Goal: Complete application form: Complete application form

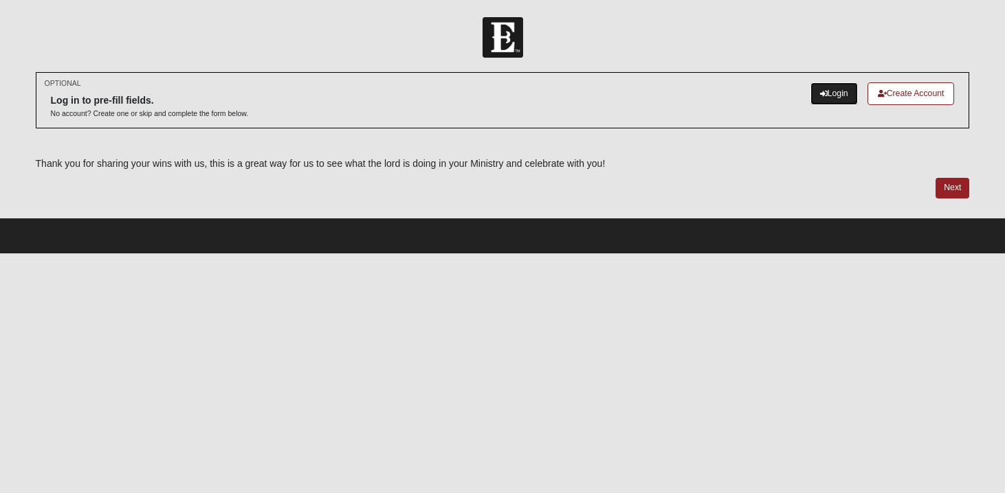
click at [826, 97] on link "Login" at bounding box center [833, 93] width 47 height 23
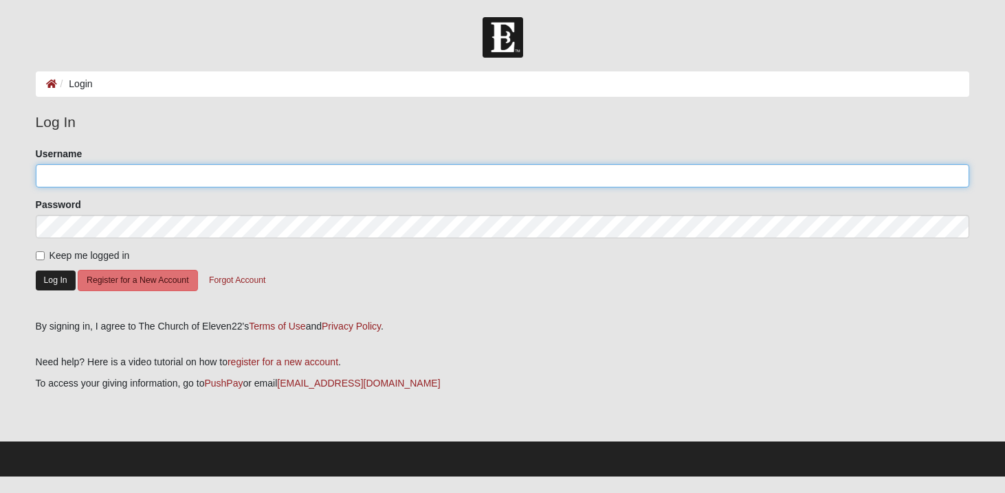
type input "ChantelleKammerdiener"
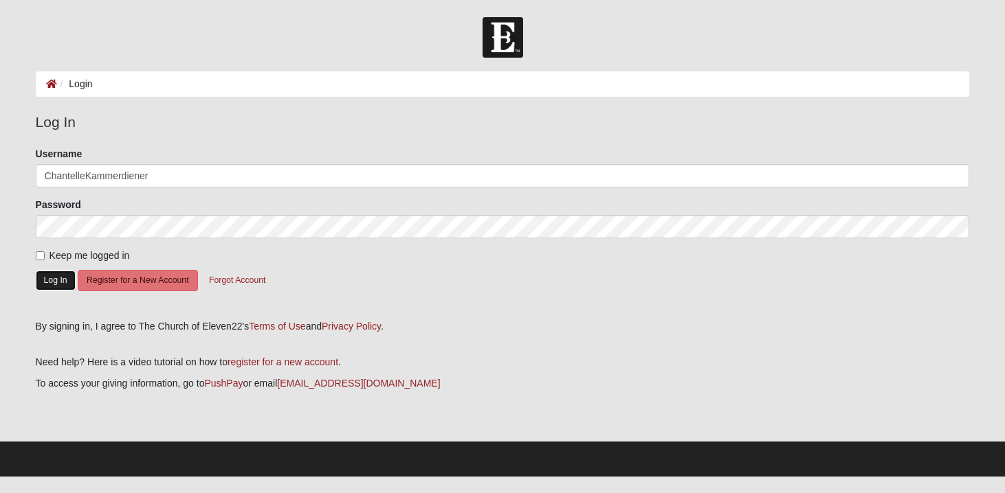
click at [59, 279] on button "Log In" at bounding box center [56, 281] width 40 height 20
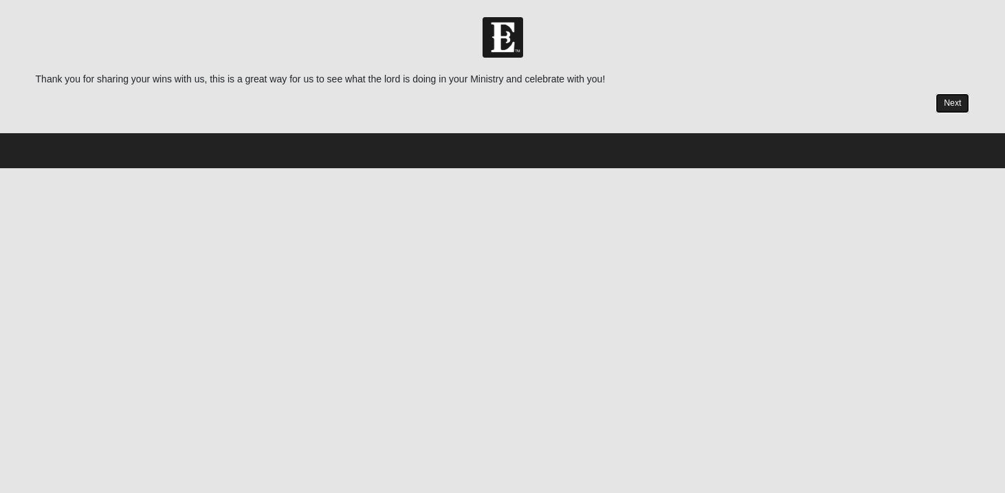
click at [961, 104] on link "Next" at bounding box center [952, 103] width 34 height 20
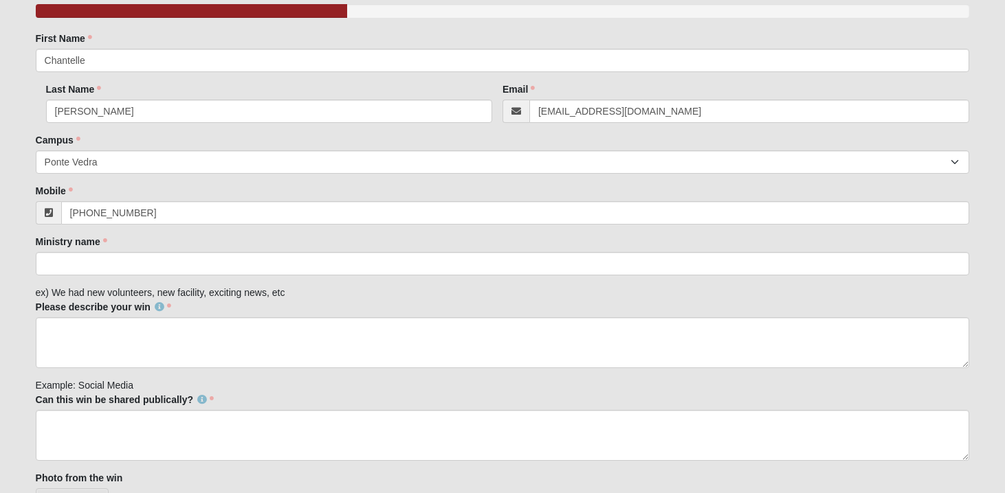
scroll to position [129, 0]
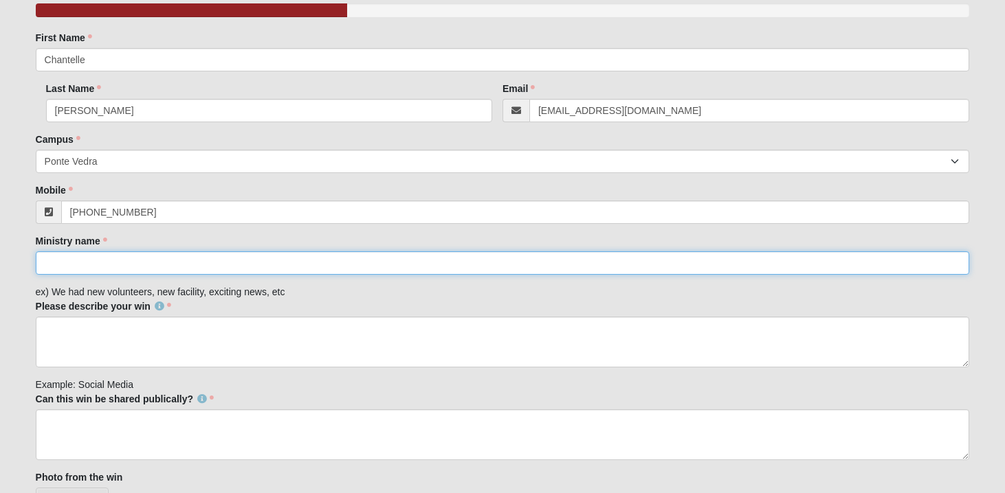
click at [211, 263] on input "Ministry name" at bounding box center [503, 262] width 934 height 23
type input "Arize Together"
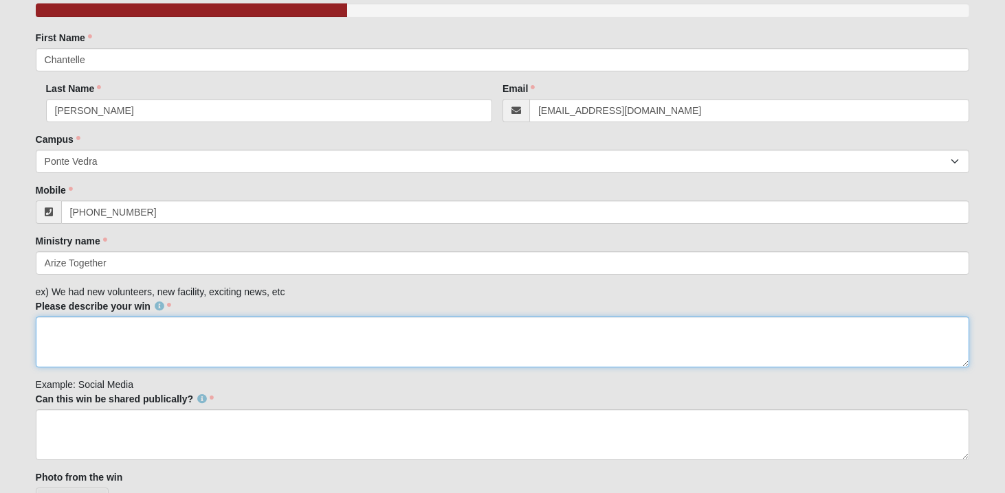
click at [175, 339] on textarea "Please describe your win" at bounding box center [503, 342] width 934 height 51
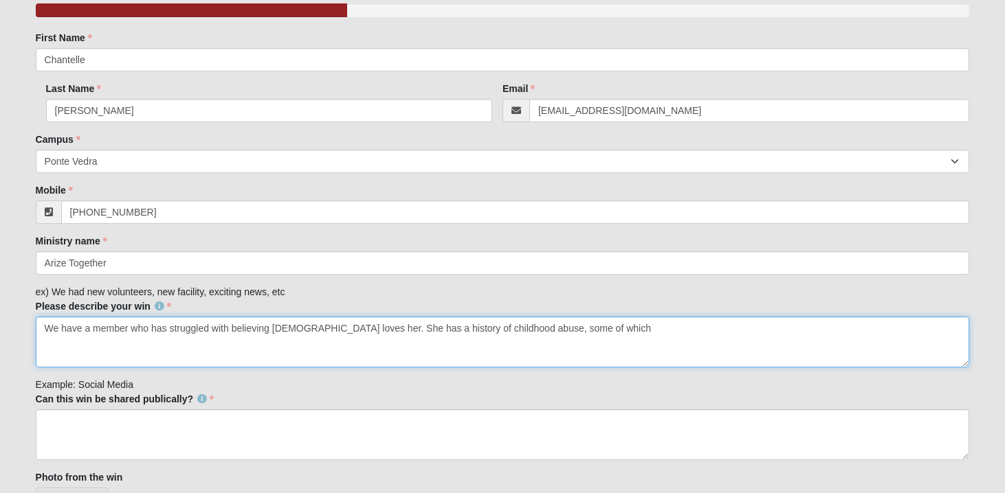
click at [468, 335] on textarea "We have a member who has struggled with believing God loves her. She has a hist…" at bounding box center [503, 342] width 934 height 51
click at [562, 327] on textarea "We have a member who has struggled with believing God loves her. She has a hist…" at bounding box center [503, 342] width 934 height 51
click at [708, 330] on textarea "We have a member who has struggled with believing God loves her. She has a hist…" at bounding box center [503, 342] width 934 height 51
click at [954, 327] on textarea "We have a member who has struggled with believing God loves her. She has a hist…" at bounding box center [503, 342] width 934 height 51
click at [902, 323] on textarea "We have a member who has struggled with believing God loves her. She has a hist…" at bounding box center [503, 342] width 934 height 51
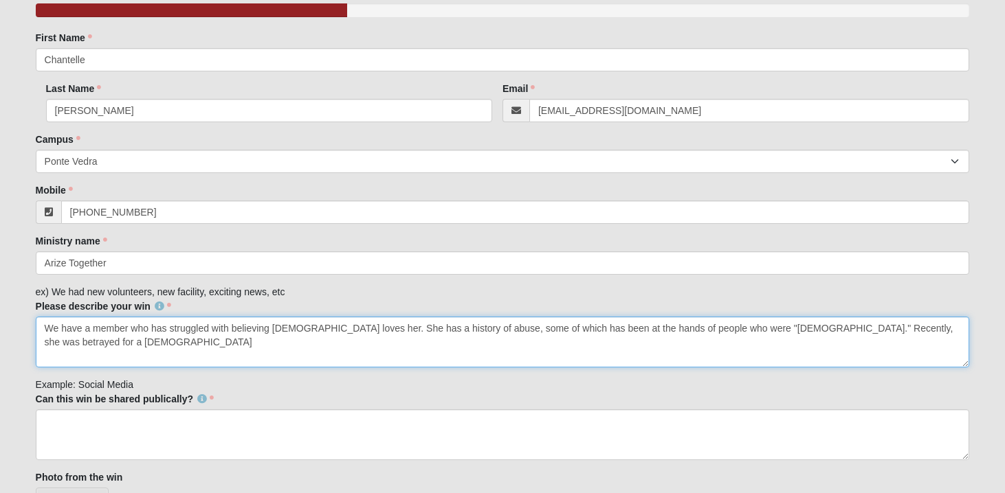
click at [756, 327] on textarea "We have a member who has struggled with believing God loves her. She has a hist…" at bounding box center [503, 342] width 934 height 51
click at [709, 327] on textarea "We have a member who has struggled with believing God loves her. She has a hist…" at bounding box center [503, 342] width 934 height 51
click at [936, 327] on textarea "We have a member who has struggled with believing God loves her. She has a hist…" at bounding box center [503, 342] width 934 height 51
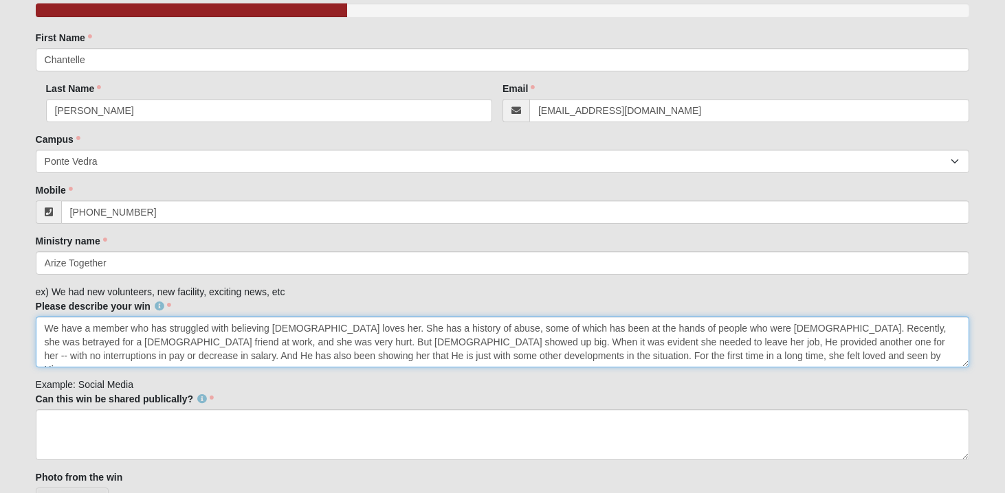
type textarea "We have a member who has struggled with believing God loves her. She has a hist…"
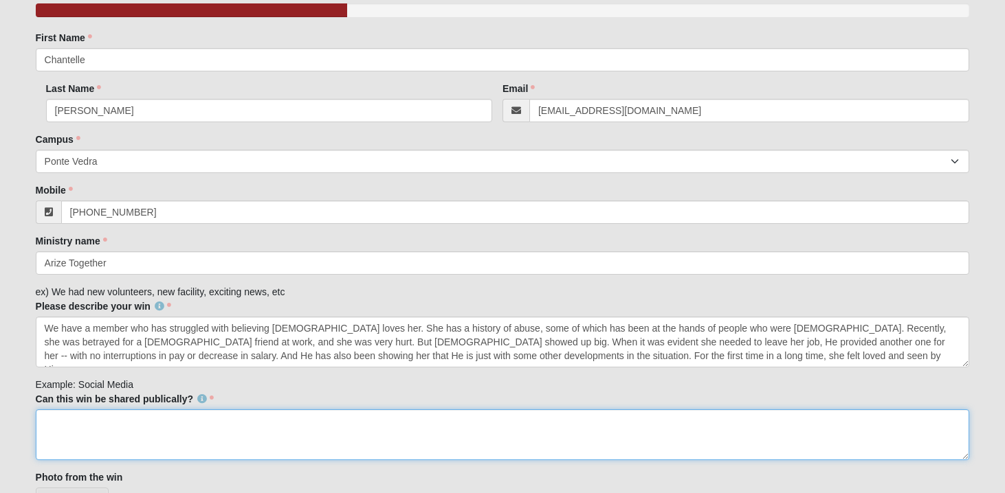
click at [436, 434] on textarea "Can this win be shared publically?" at bounding box center [503, 434] width 934 height 51
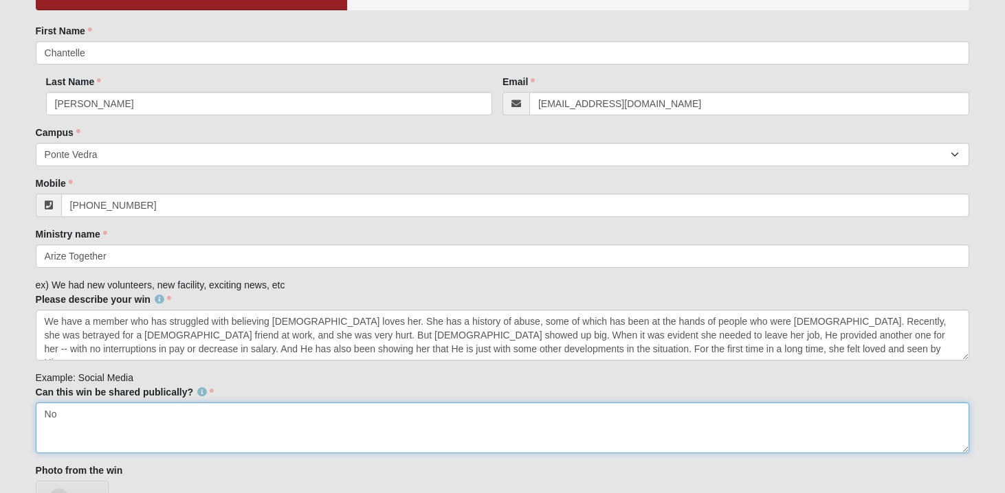
scroll to position [161, 0]
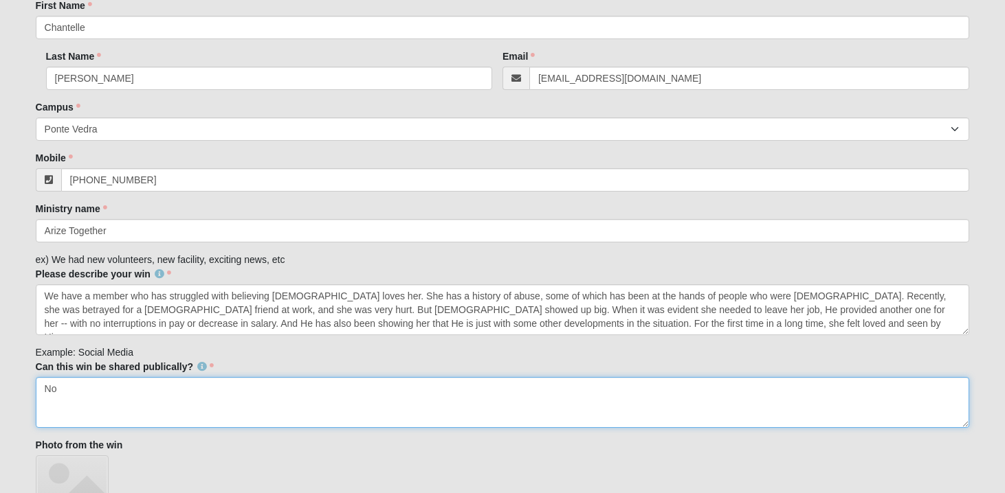
type textarea "No"
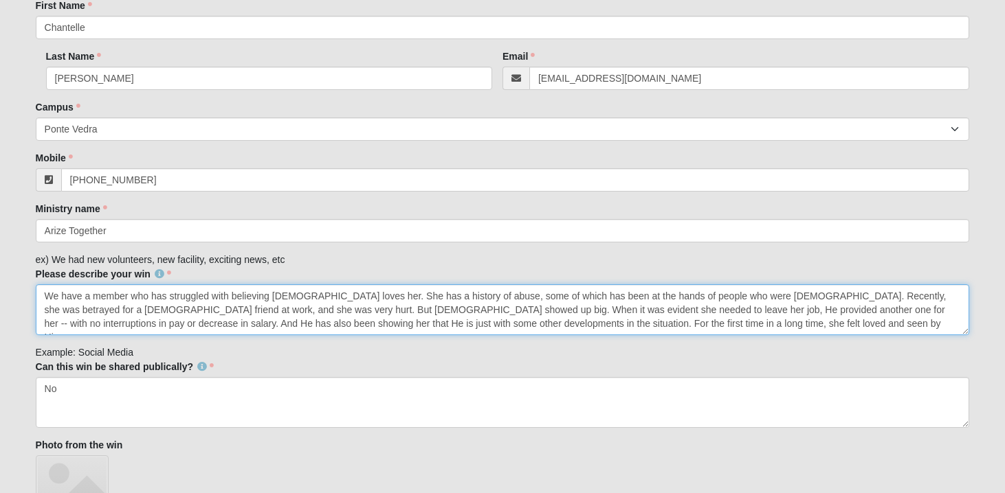
click at [697, 321] on textarea "We have a member who has struggled with believing God loves her. She has a hist…" at bounding box center [503, 309] width 934 height 51
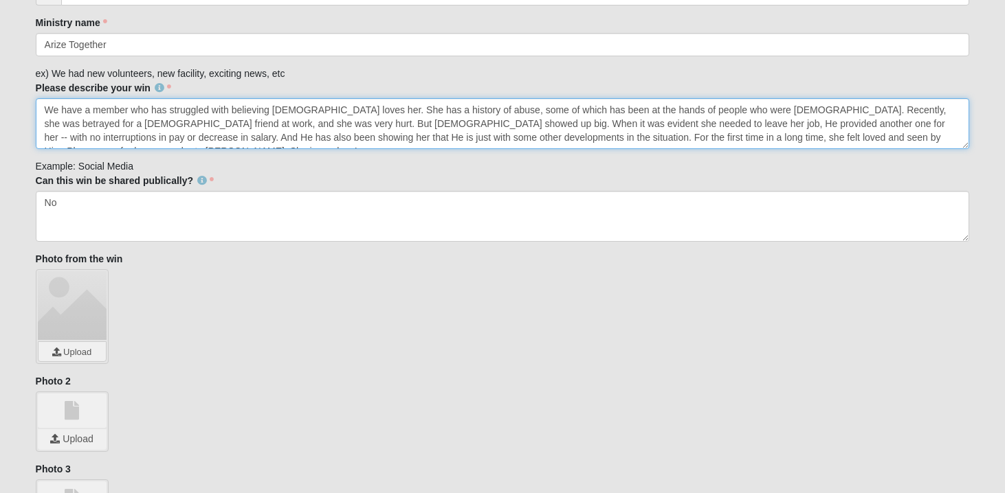
scroll to position [480, 0]
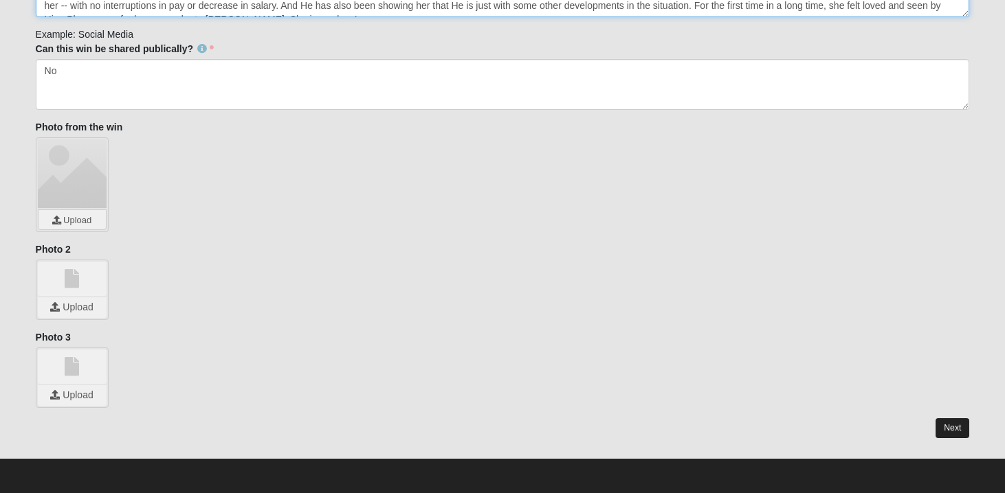
type textarea "We have a member who has struggled with believing God loves her. She has a hist…"
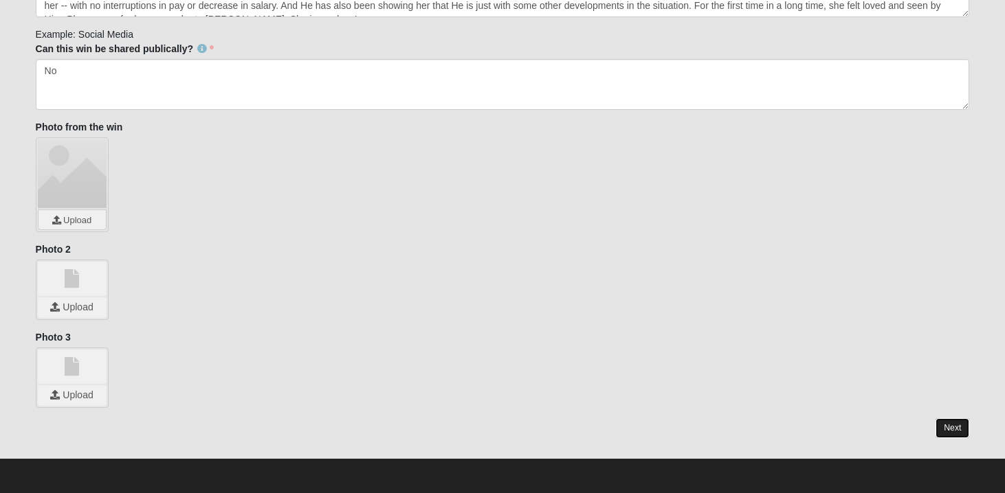
click at [953, 426] on link "Next" at bounding box center [952, 428] width 34 height 20
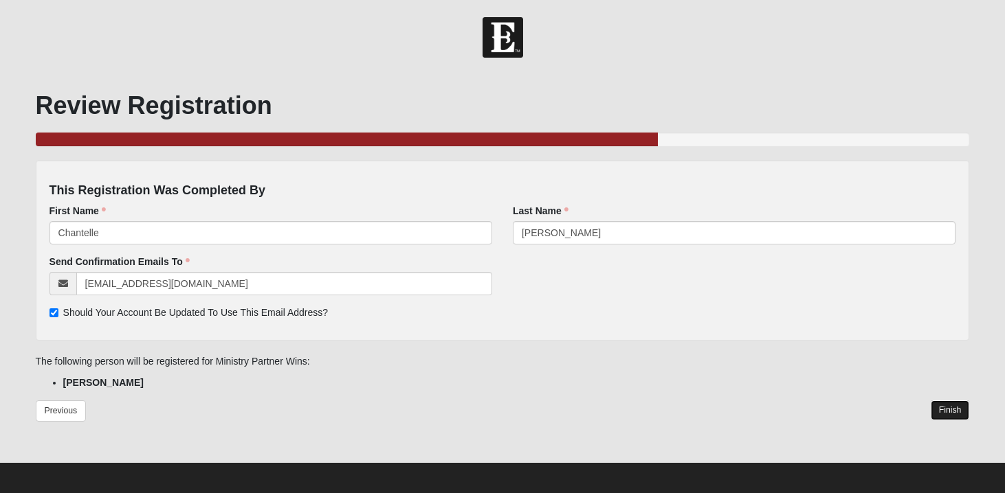
click at [941, 414] on link "Finish" at bounding box center [949, 411] width 39 height 20
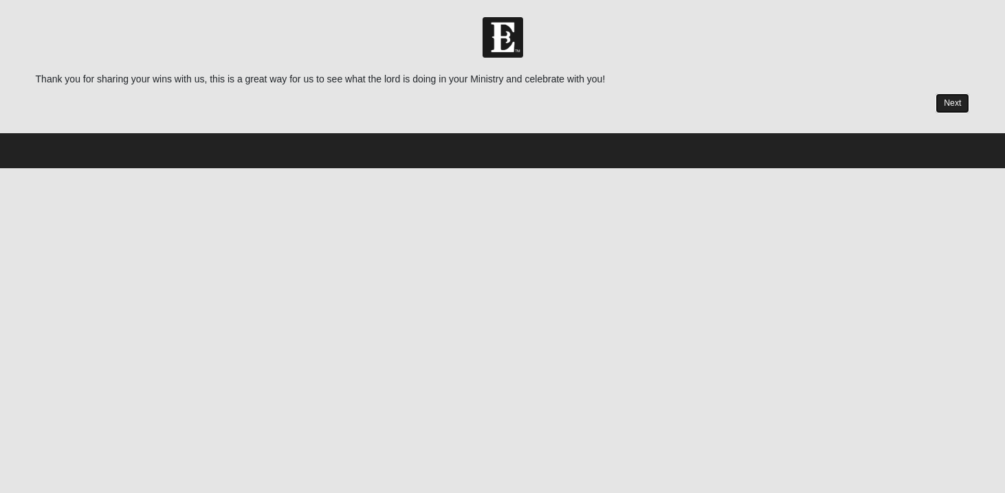
click at [952, 103] on link "Next" at bounding box center [952, 103] width 34 height 20
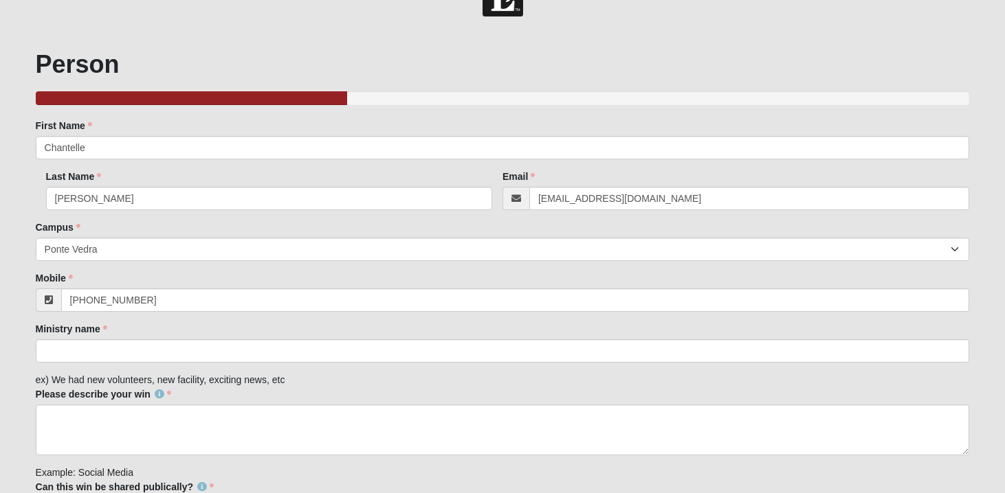
scroll to position [42, 0]
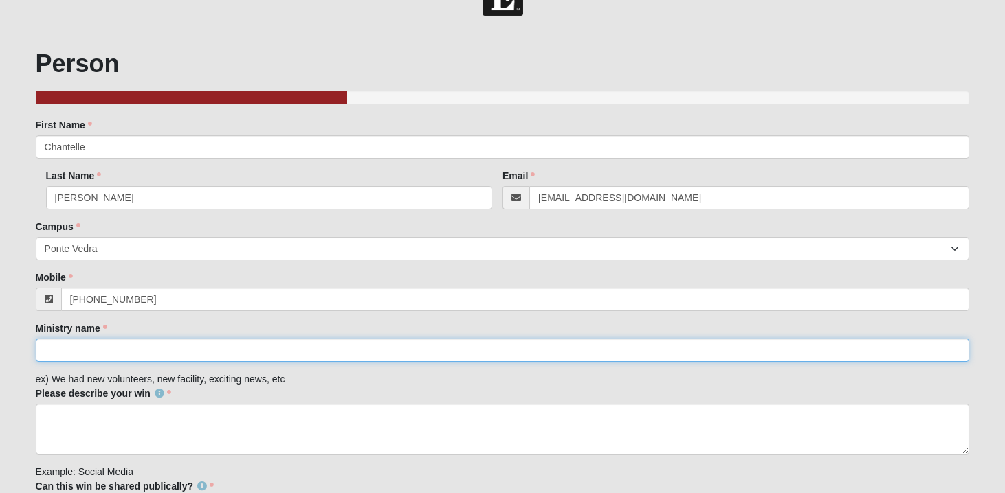
click at [236, 352] on input "Ministry name" at bounding box center [503, 350] width 934 height 23
type input "Arize Together"
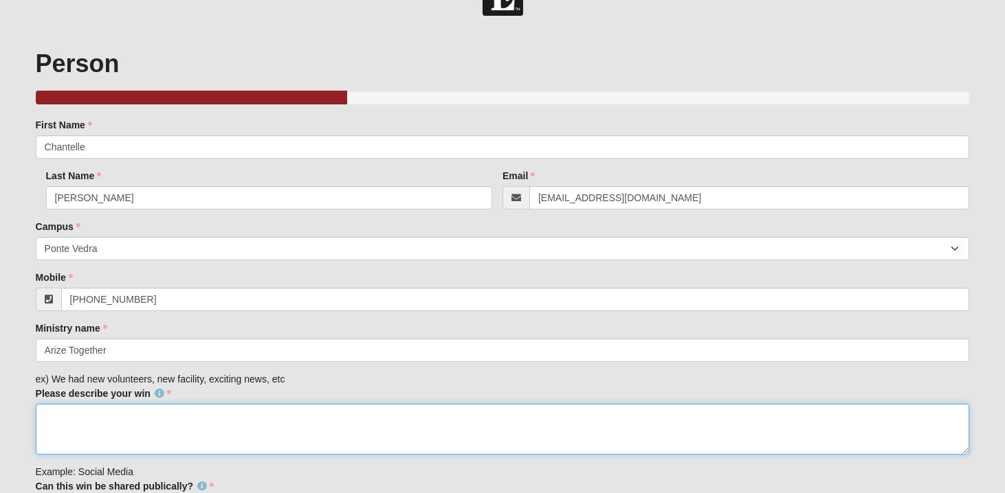
click at [214, 418] on textarea "Please describe your win" at bounding box center [503, 429] width 934 height 51
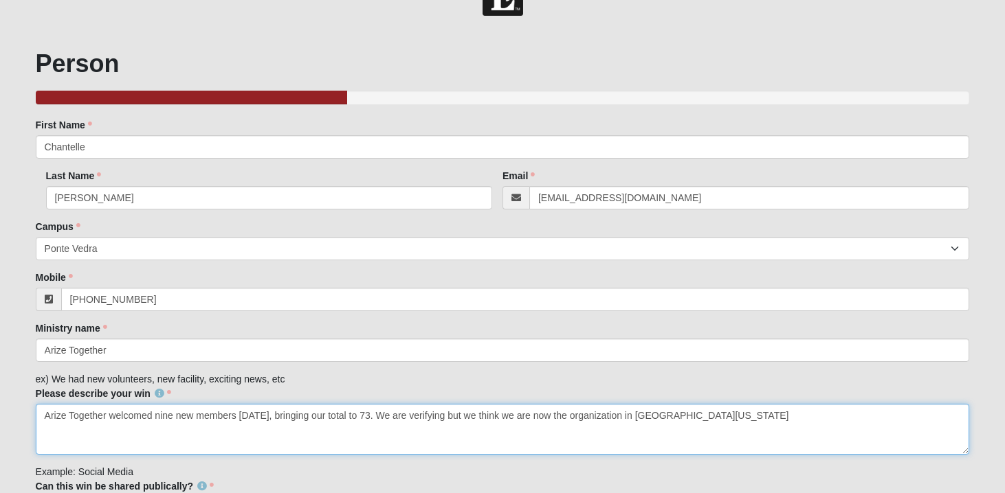
drag, startPoint x: 574, startPoint y: 418, endPoint x: 653, endPoint y: 418, distance: 79.0
click at [653, 418] on textarea "Arize Together welcomed nine new members on Saturday, bringing our total to 73.…" at bounding box center [503, 429] width 934 height 51
click at [572, 420] on textarea "Arize Together welcomed nine new members on Saturday, bringing our total to 73.…" at bounding box center [503, 429] width 934 height 51
click at [723, 416] on textarea "Arize Together welcomed nine new members on Saturday, bringing our total to 73.…" at bounding box center [503, 429] width 934 height 51
click at [682, 422] on textarea "Arize Together welcomed nine new members on Saturday, bringing our total to 73.…" at bounding box center [503, 429] width 934 height 51
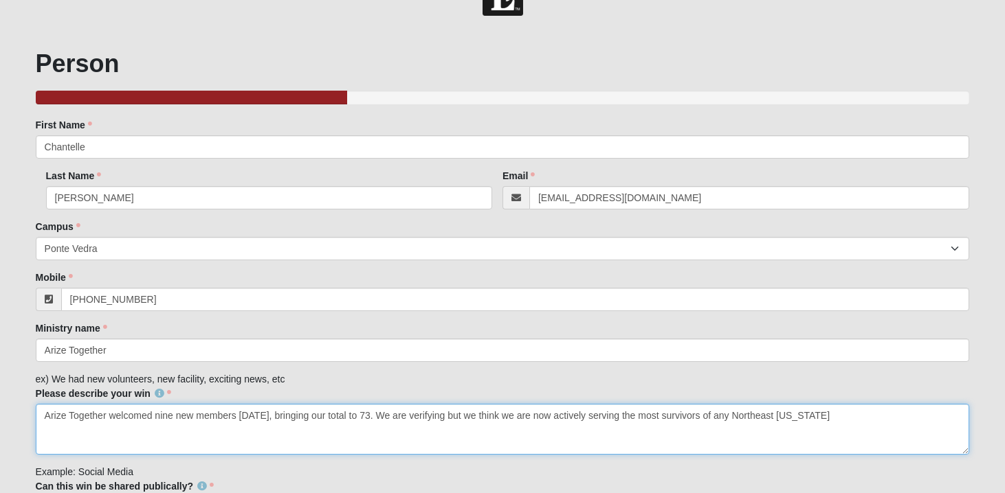
click at [733, 415] on textarea "Arize Together welcomed nine new members on Saturday, bringing our total to 73.…" at bounding box center [503, 429] width 934 height 51
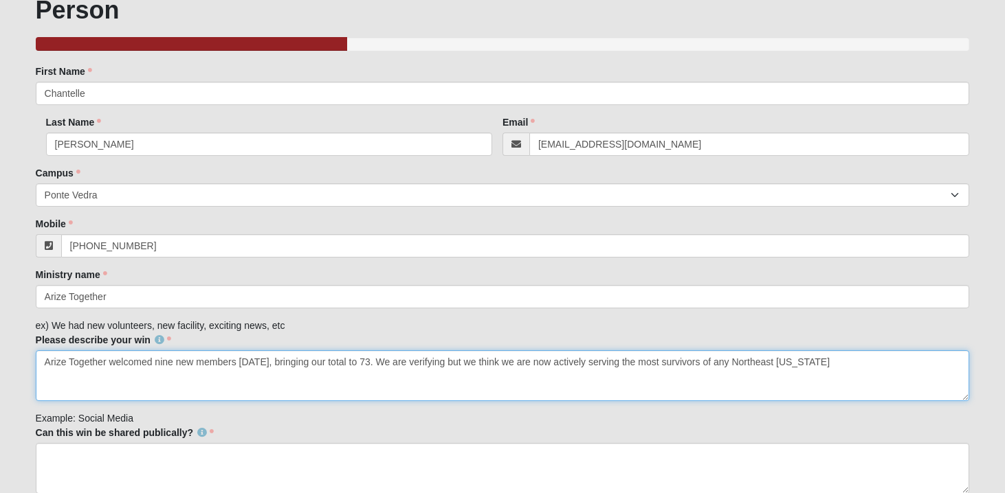
click at [751, 362] on textarea "Arize Together welcomed nine new members on Saturday, bringing our total to 73.…" at bounding box center [503, 375] width 934 height 51
click at [924, 363] on textarea "Arize Together welcomed nine new members on Saturday, bringing our total to 73.…" at bounding box center [503, 375] width 934 height 51
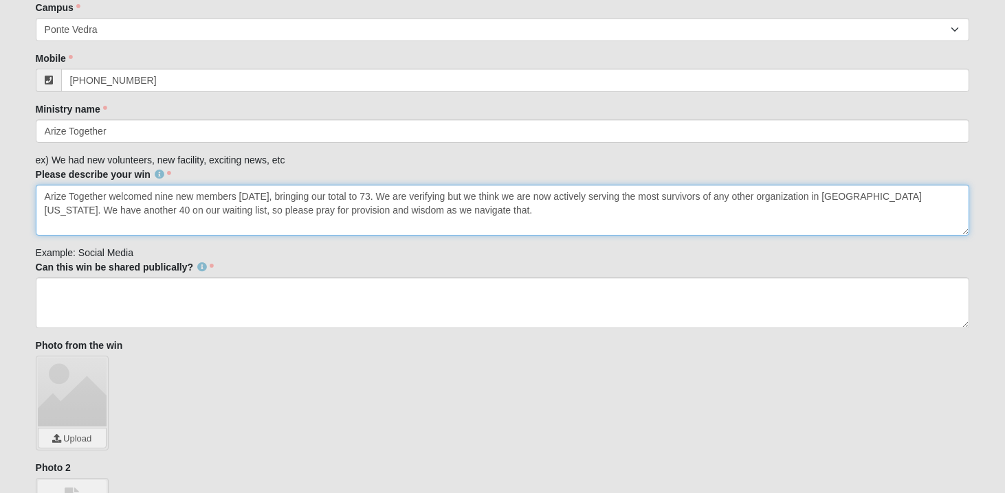
scroll to position [276, 0]
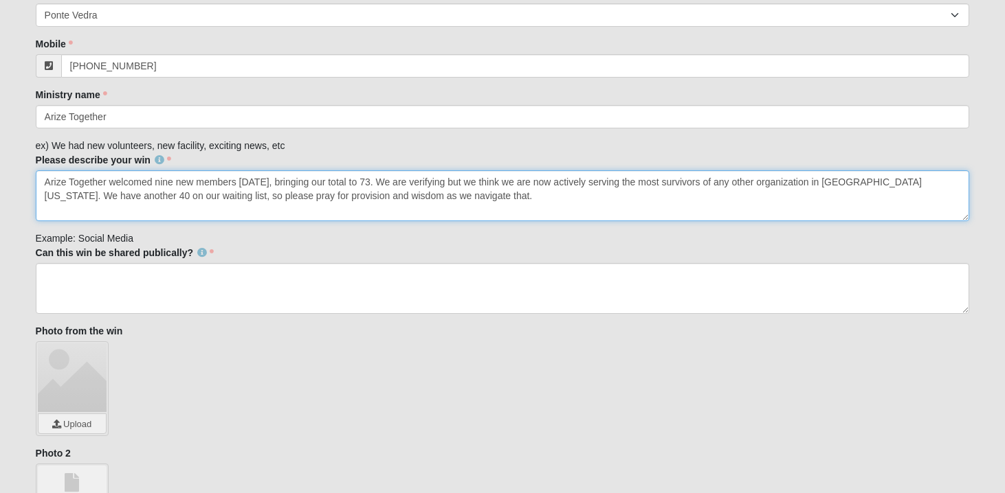
type textarea "Arize Together welcomed nine new members on Saturday, bringing our total to 73.…"
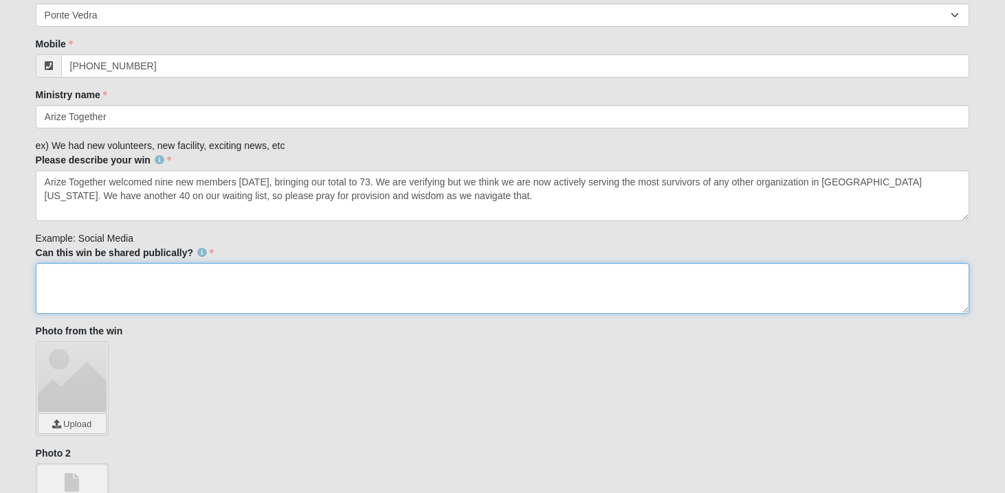
click at [521, 284] on textarea "Can this win be shared publically?" at bounding box center [503, 288] width 934 height 51
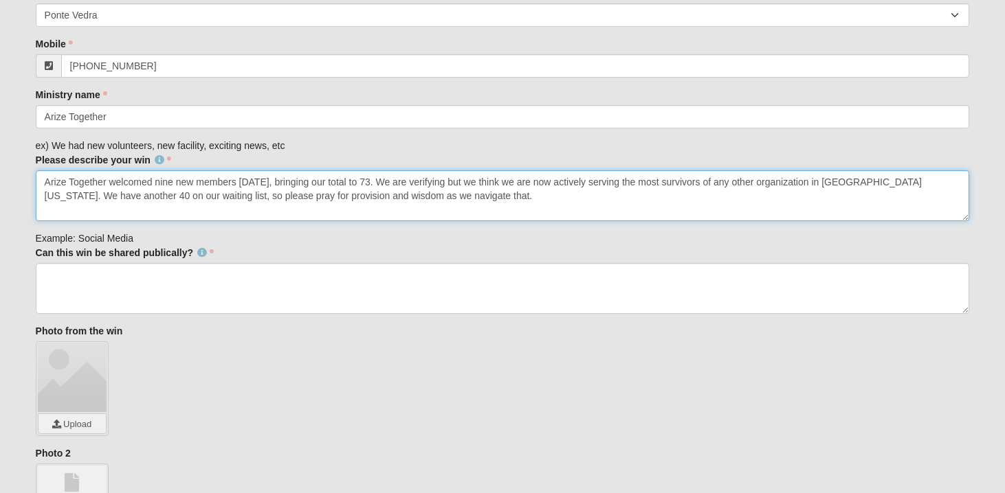
drag, startPoint x: 395, startPoint y: 183, endPoint x: 19, endPoint y: 184, distance: 375.8
click at [19, 184] on form "Hello Chantelle My Account Log Out Ministry Partner Wins Events Ministry Partne…" at bounding box center [502, 220] width 1005 height 956
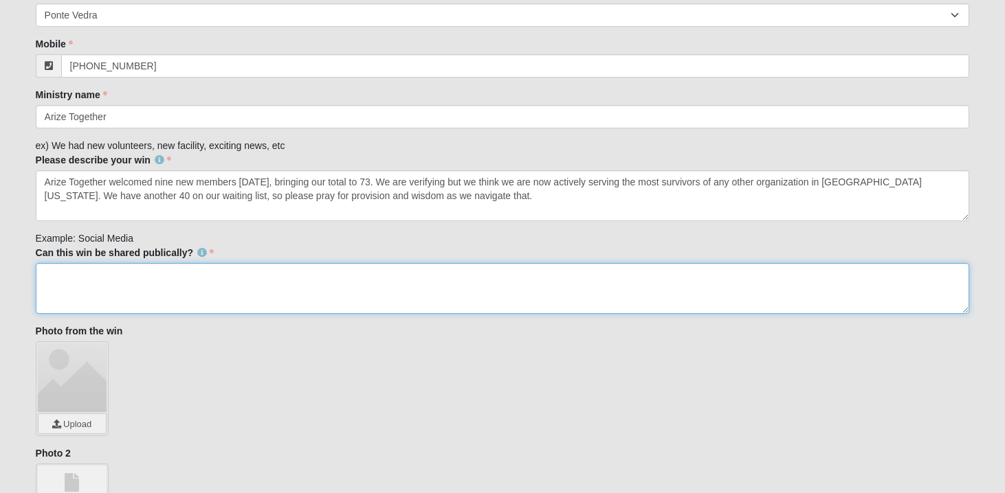
click at [119, 282] on textarea "Can this win be shared publically?" at bounding box center [503, 288] width 934 height 51
paste textarea "Arize Together welcomed nine new members on Saturday, bringing our total to 73."
click at [44, 276] on textarea "Arize Together welcomed nine new members on Saturday, bringing our total to 73." at bounding box center [503, 288] width 934 height 51
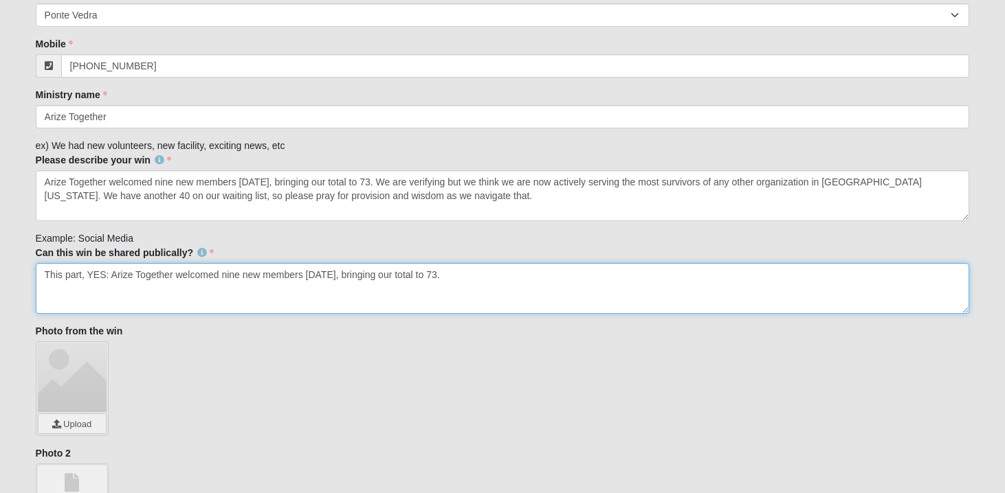
type textarea "This part, YES: Arize Together welcomed nine new members on Saturday, bringing …"
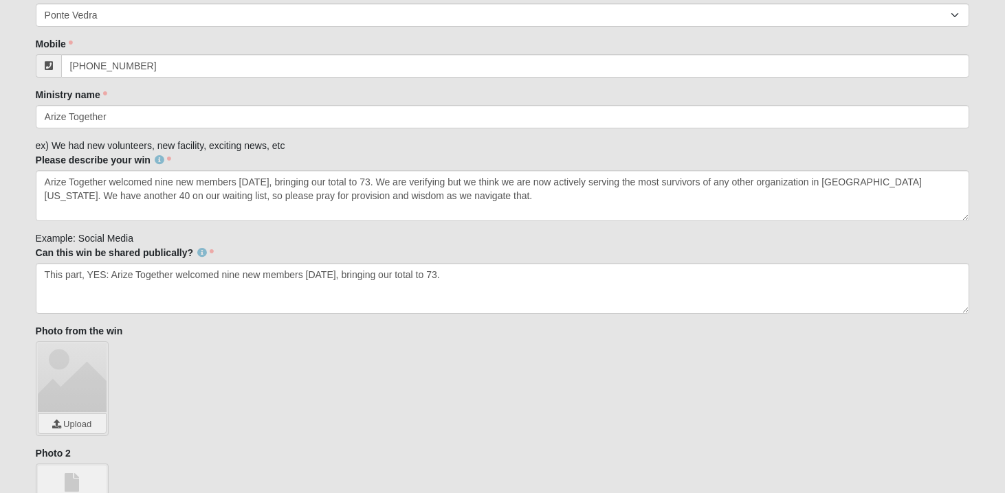
click at [91, 404] on div at bounding box center [72, 378] width 69 height 69
click at [76, 400] on div at bounding box center [72, 378] width 69 height 69
click at [77, 421] on input "file" at bounding box center [71, 423] width 67 height 19
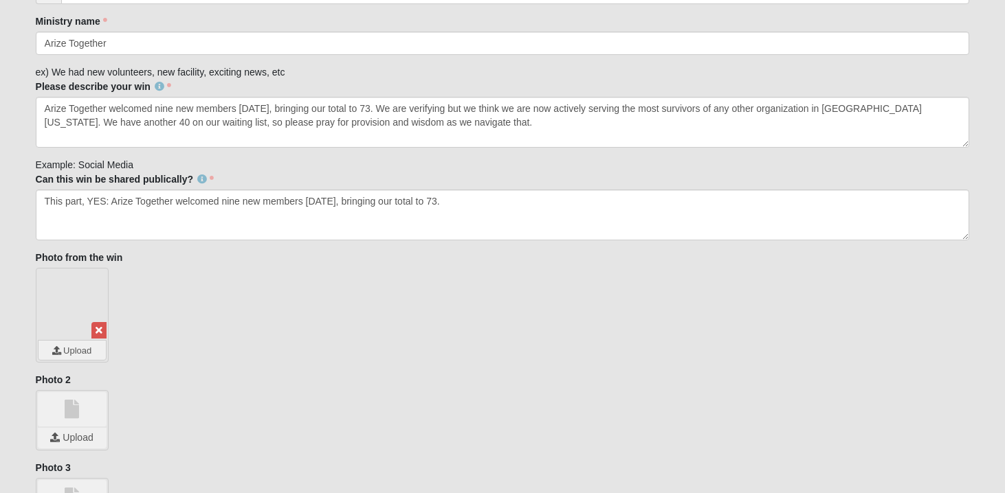
scroll to position [480, 0]
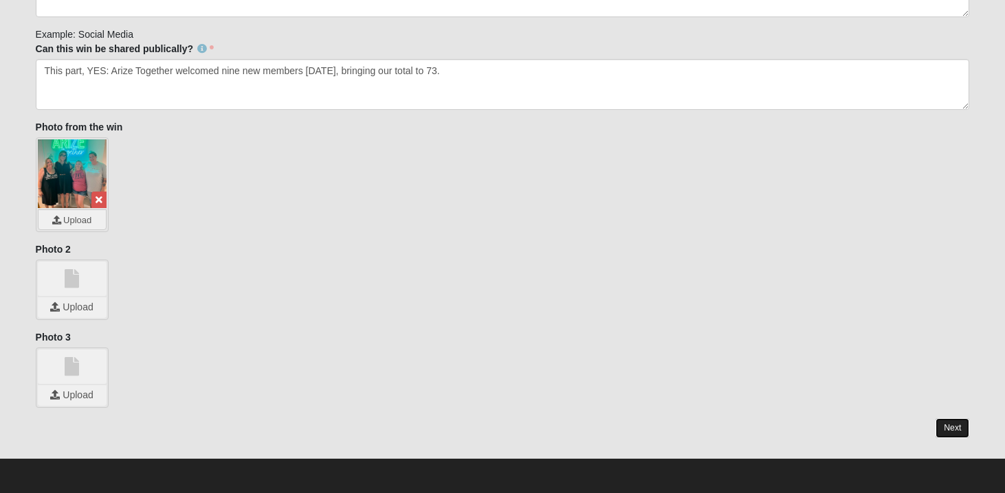
click at [951, 427] on link "Next" at bounding box center [952, 428] width 34 height 20
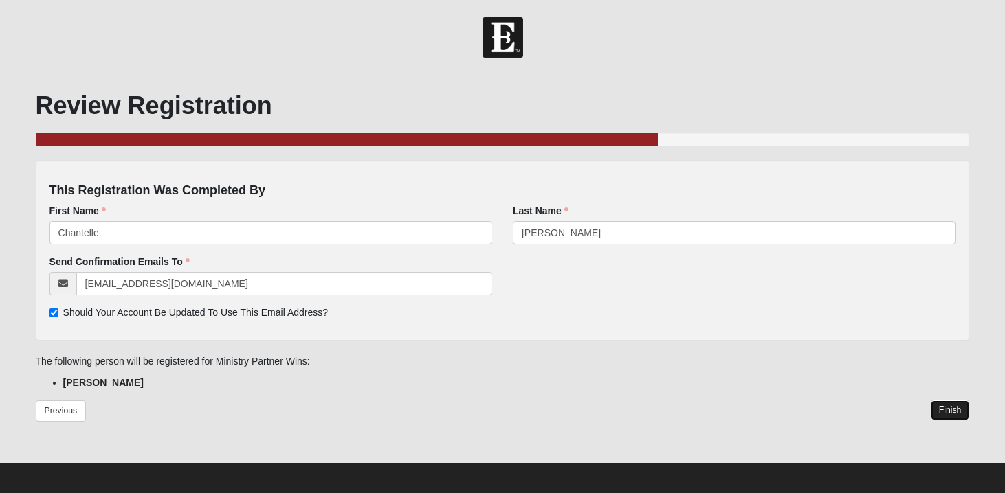
click at [943, 411] on link "Finish" at bounding box center [949, 411] width 39 height 20
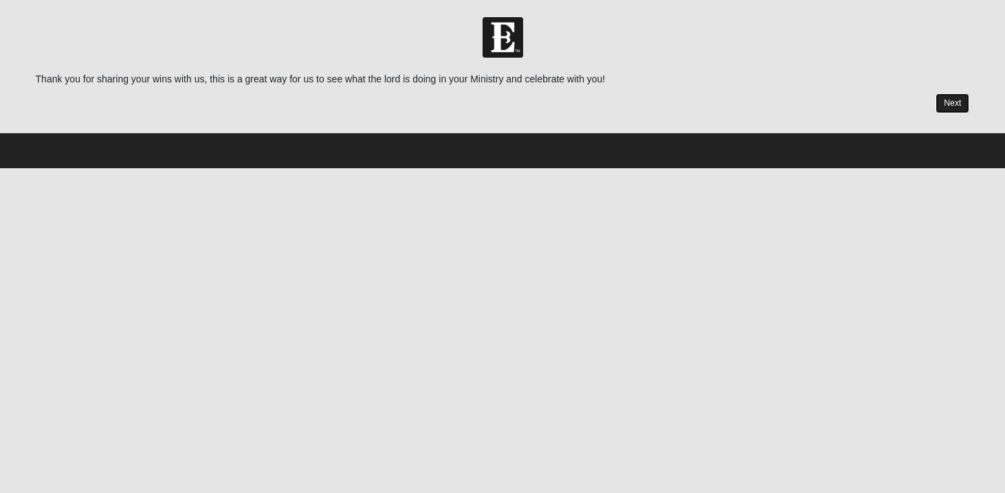
click at [948, 106] on link "Next" at bounding box center [952, 103] width 34 height 20
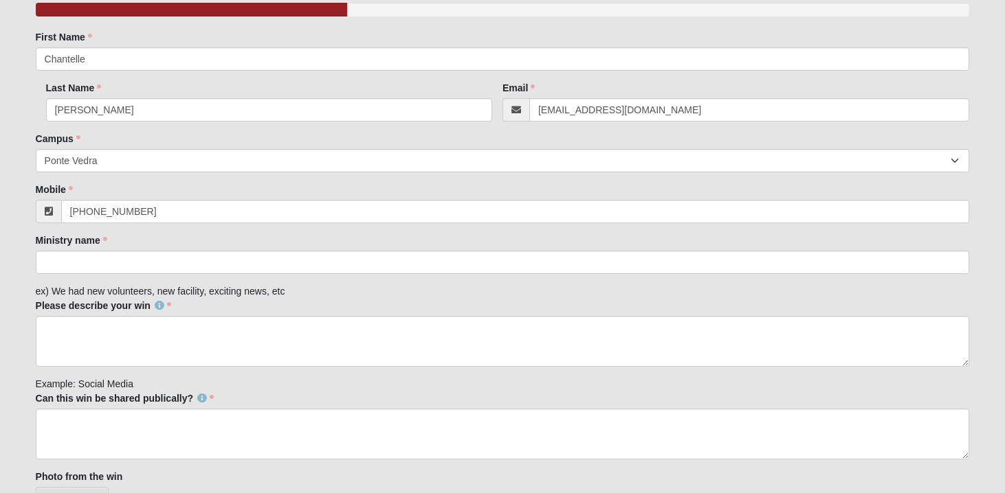
scroll to position [137, 0]
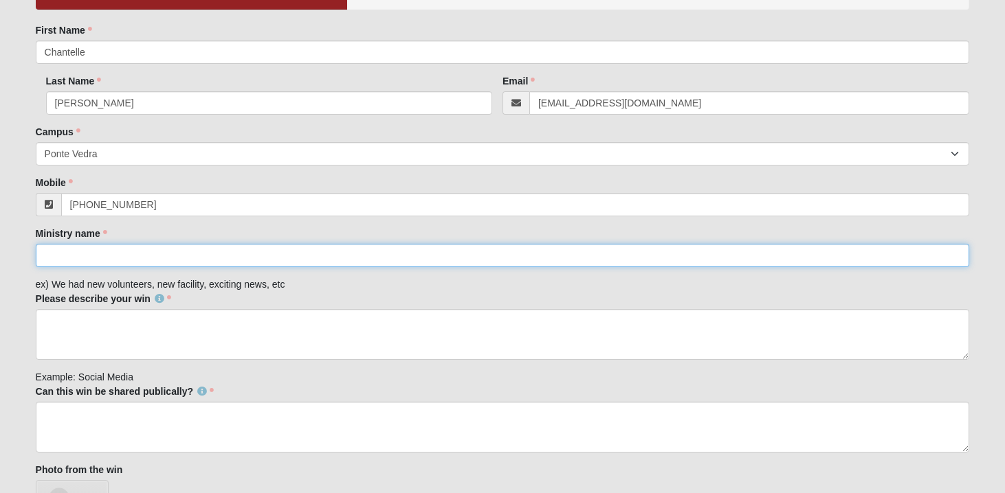
click at [256, 257] on input "Ministry name" at bounding box center [503, 255] width 934 height 23
type input "Arize Together"
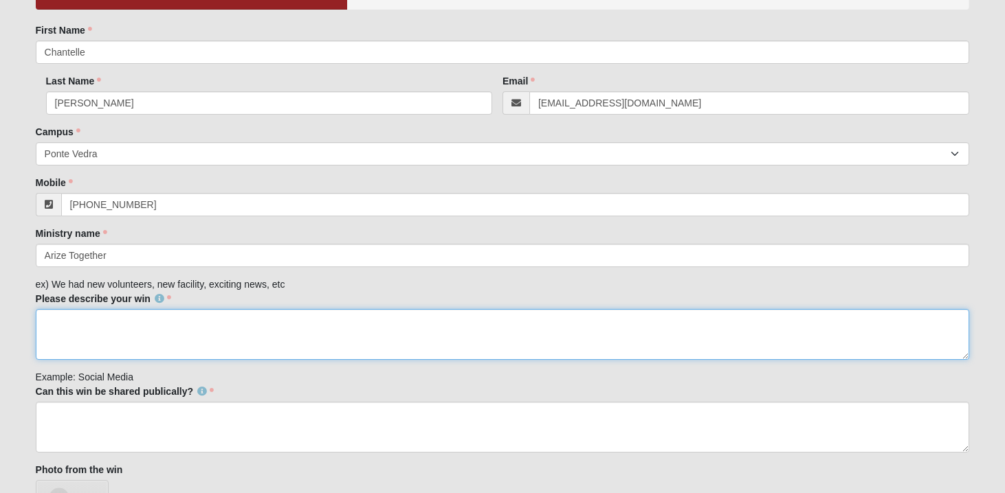
click at [117, 329] on textarea "Please describe your win" at bounding box center [503, 334] width 934 height 51
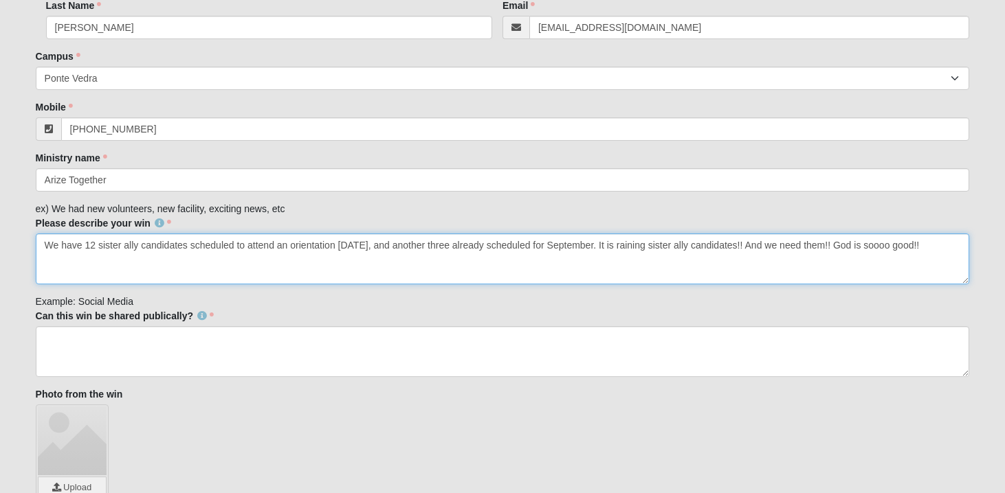
scroll to position [232, 0]
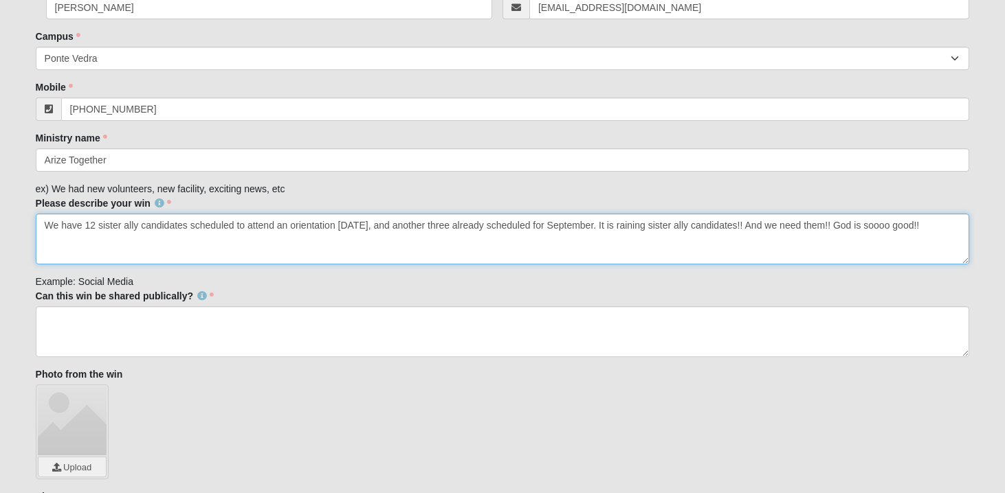
type textarea "We have 12 sister ally candidates scheduled to attend an orientation on Thursda…"
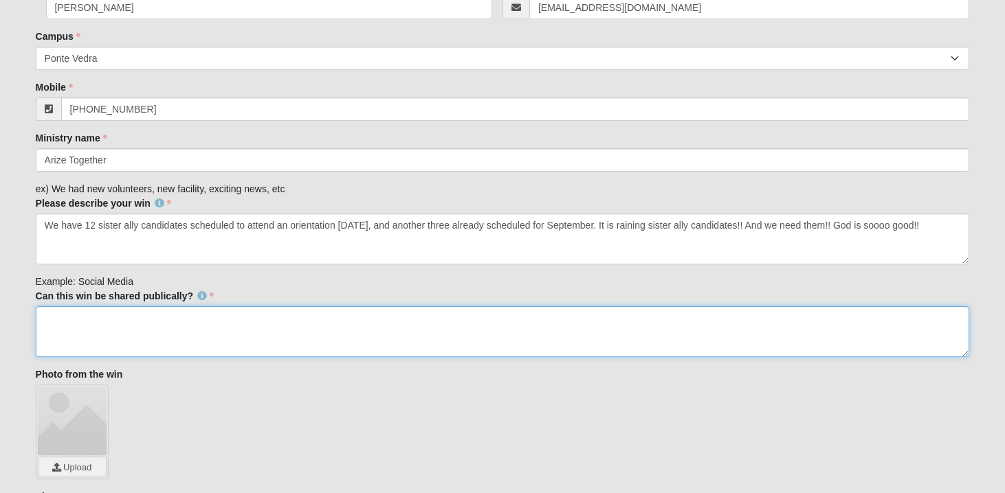
click at [91, 313] on textarea "Can this win be shared publically?" at bounding box center [503, 331] width 934 height 51
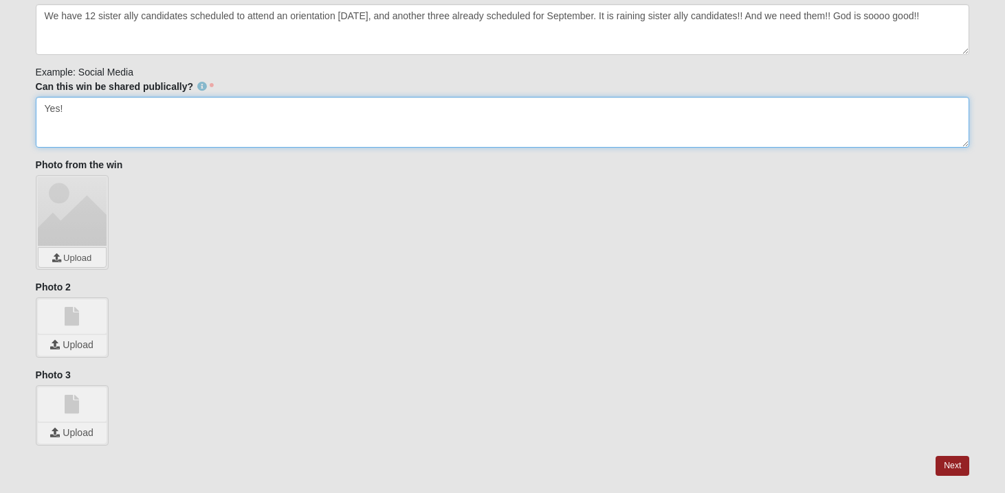
scroll to position [480, 0]
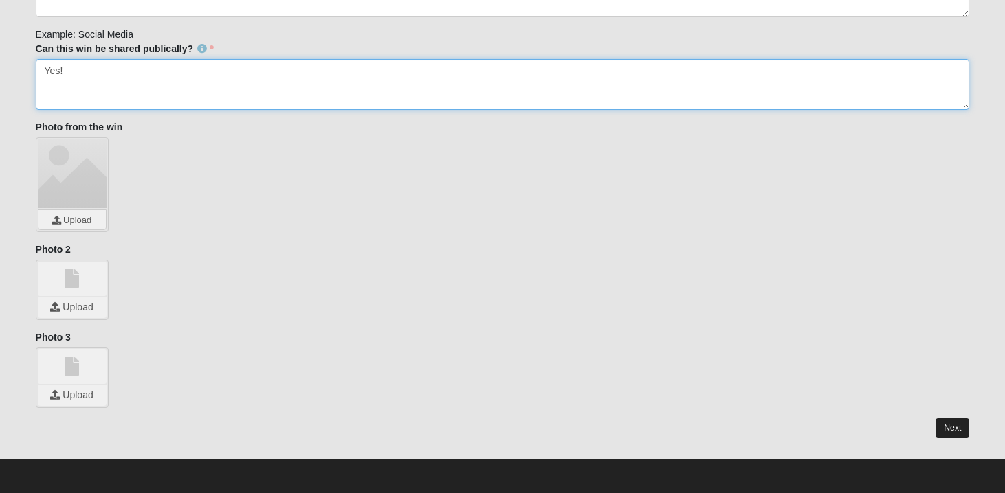
type textarea "Yes!"
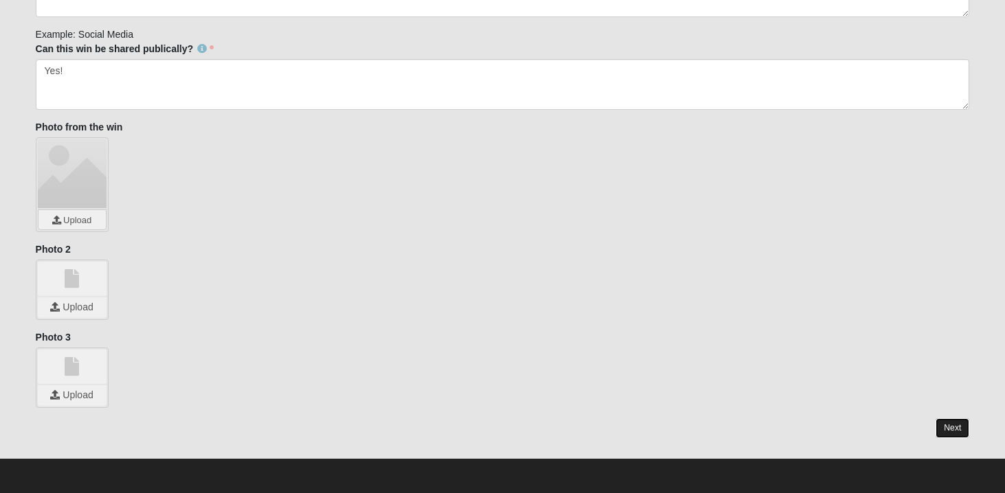
click at [954, 431] on link "Next" at bounding box center [952, 428] width 34 height 20
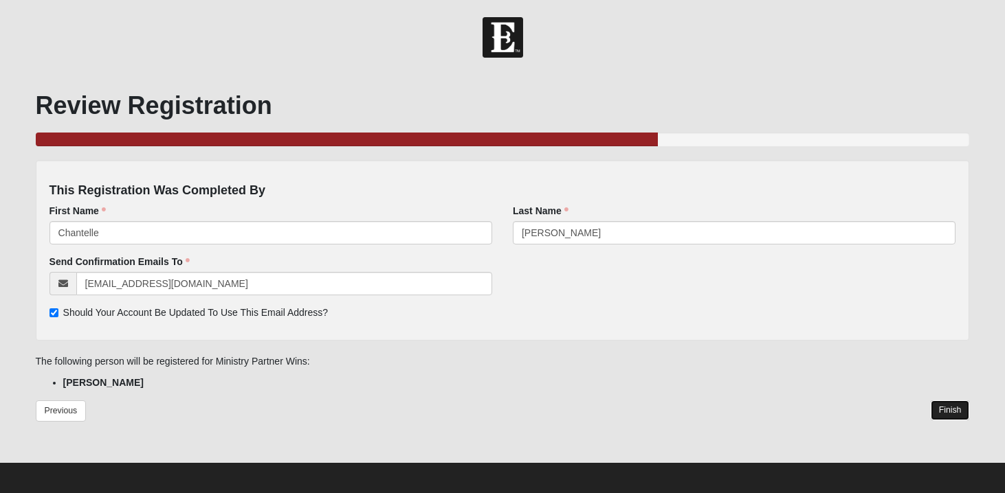
click at [958, 420] on link "Finish" at bounding box center [949, 411] width 39 height 20
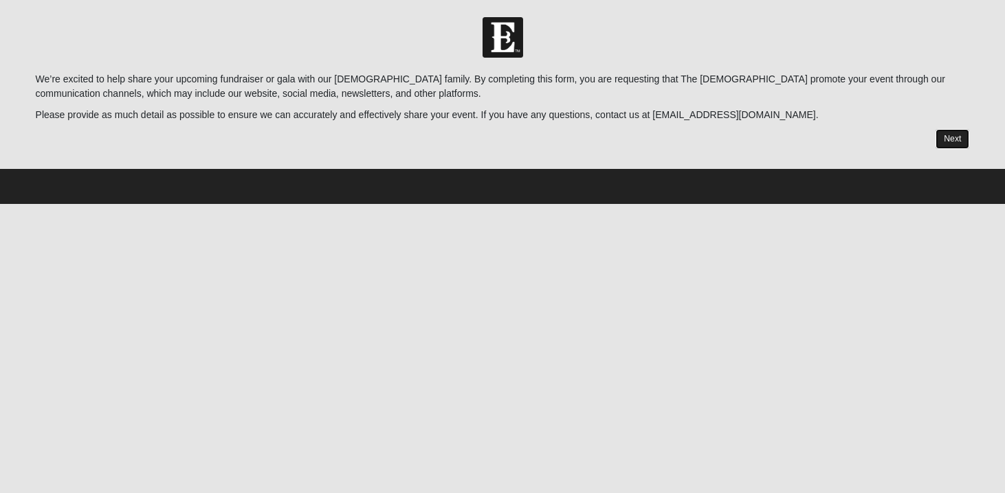
click at [942, 138] on link "Next" at bounding box center [952, 139] width 34 height 20
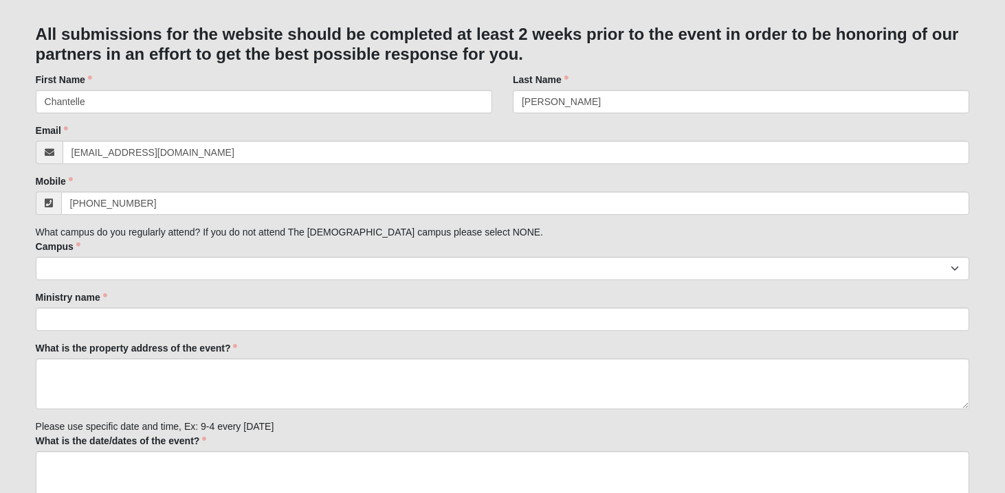
scroll to position [153, 0]
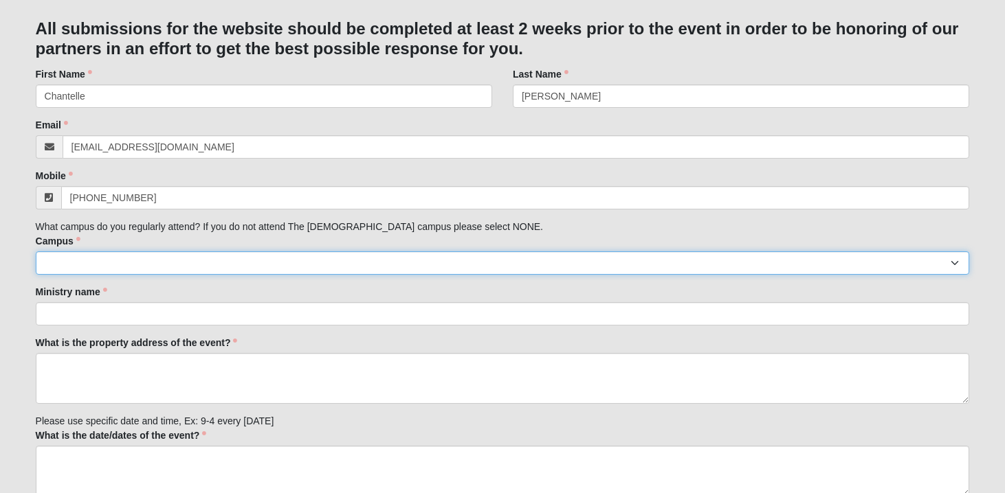
click at [306, 266] on select "Arlington Baymeadows Eleven22 Online [PERSON_NAME][GEOGRAPHIC_DATA] Jesup [GEOG…" at bounding box center [503, 262] width 934 height 23
select select "16"
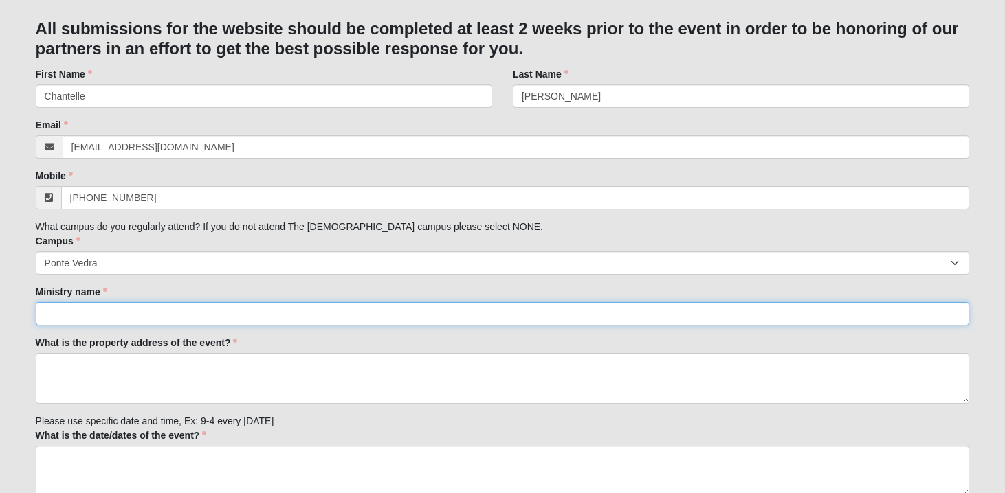
click at [207, 313] on input "Ministry name" at bounding box center [503, 313] width 934 height 23
type input "Arize Together"
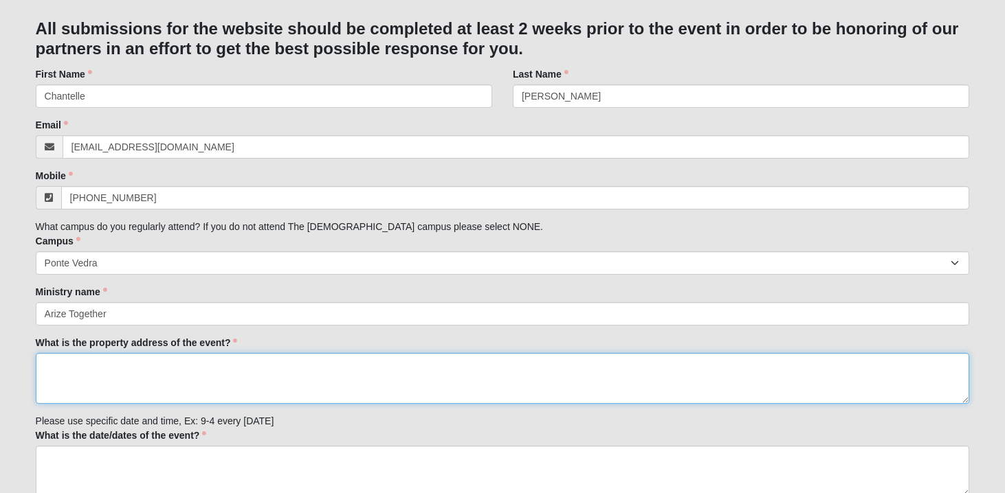
click at [152, 376] on textarea "What is the property address of the event?" at bounding box center [503, 378] width 934 height 51
paste textarea "Deercreek Country Club [STREET_ADDRESS][PERSON_NAME]"
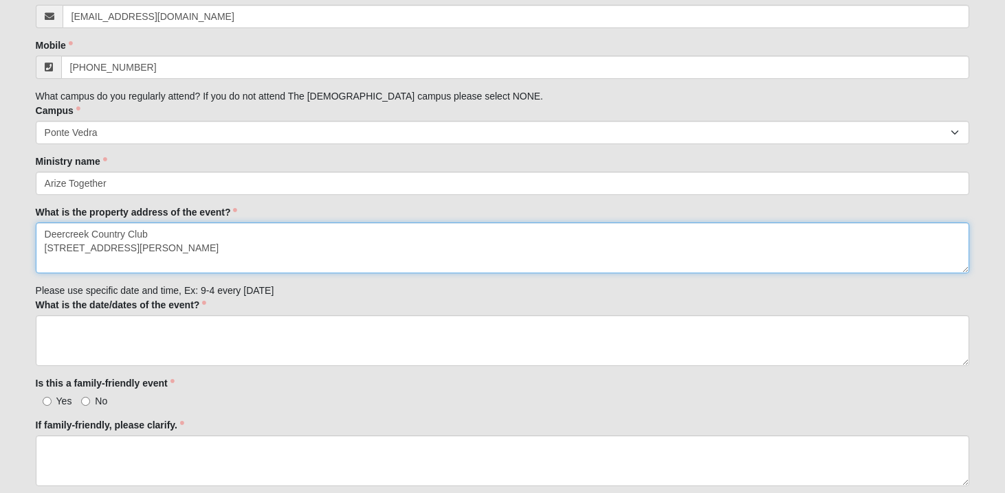
scroll to position [285, 0]
type textarea "Deercreek Country Club [STREET_ADDRESS][PERSON_NAME]"
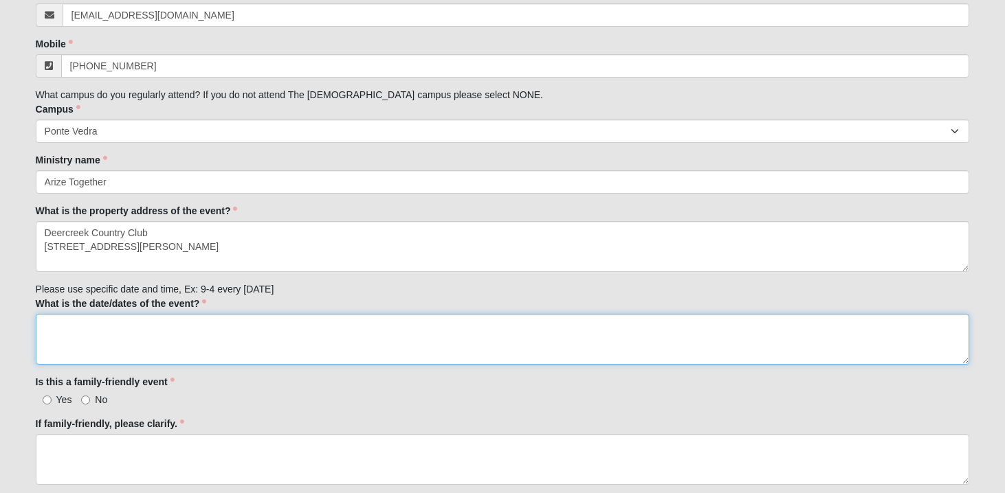
click at [205, 339] on textarea "What is the date/dates of the event?" at bounding box center [503, 339] width 934 height 51
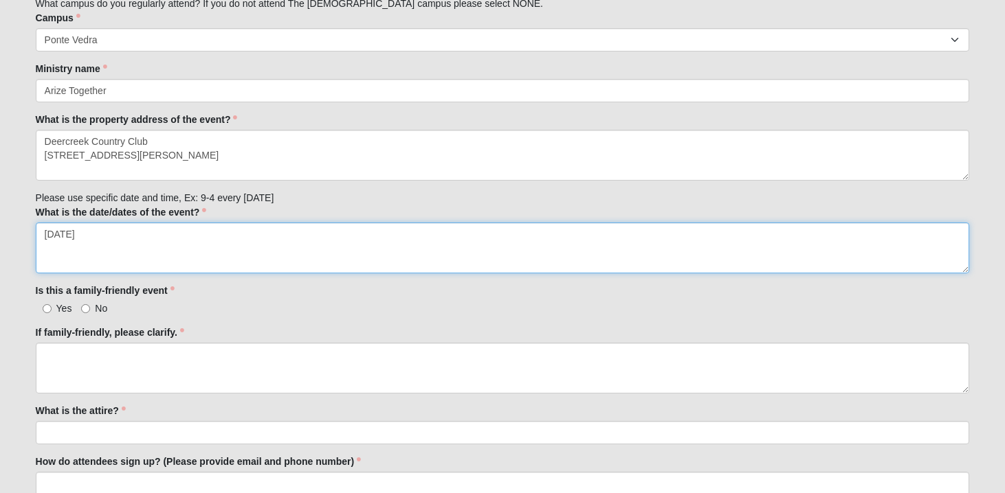
scroll to position [404, 0]
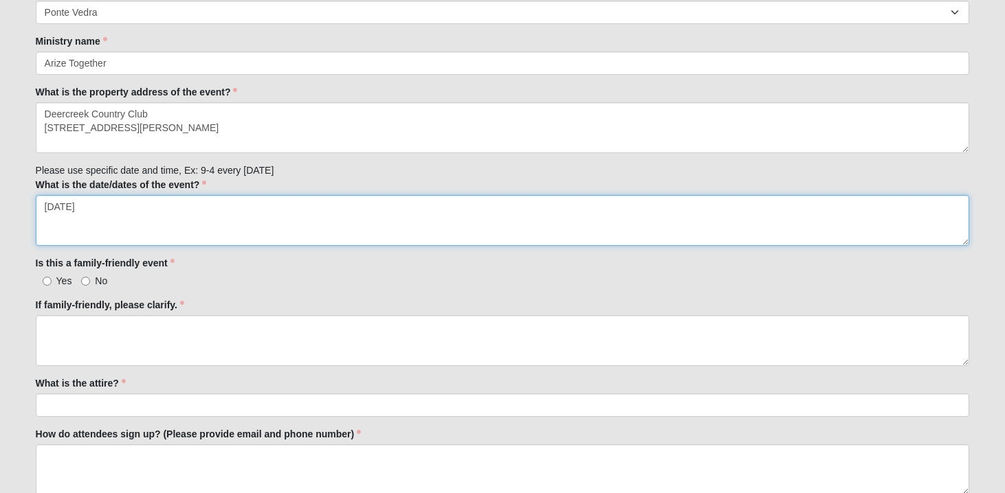
type textarea "[DATE]"
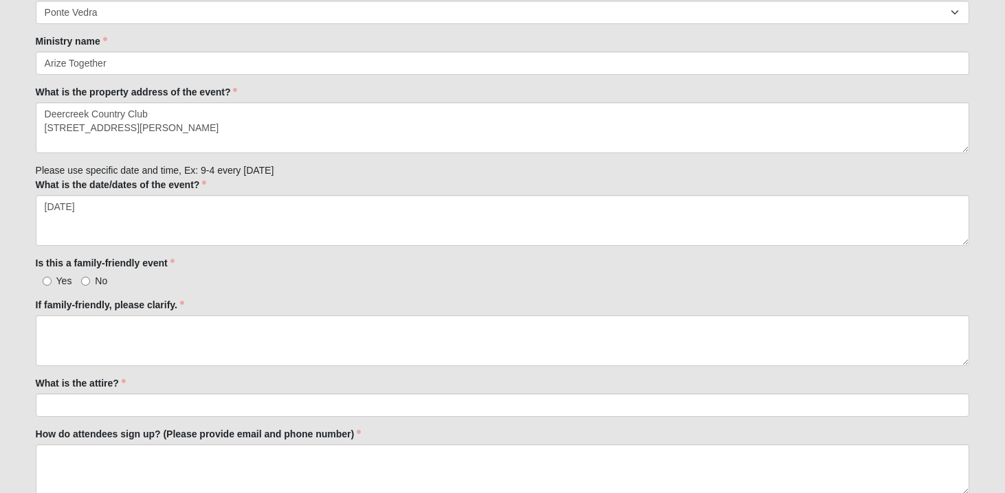
click at [53, 280] on label "Yes" at bounding box center [54, 281] width 36 height 14
click at [52, 280] on input "Yes" at bounding box center [47, 281] width 9 height 9
radio input "true"
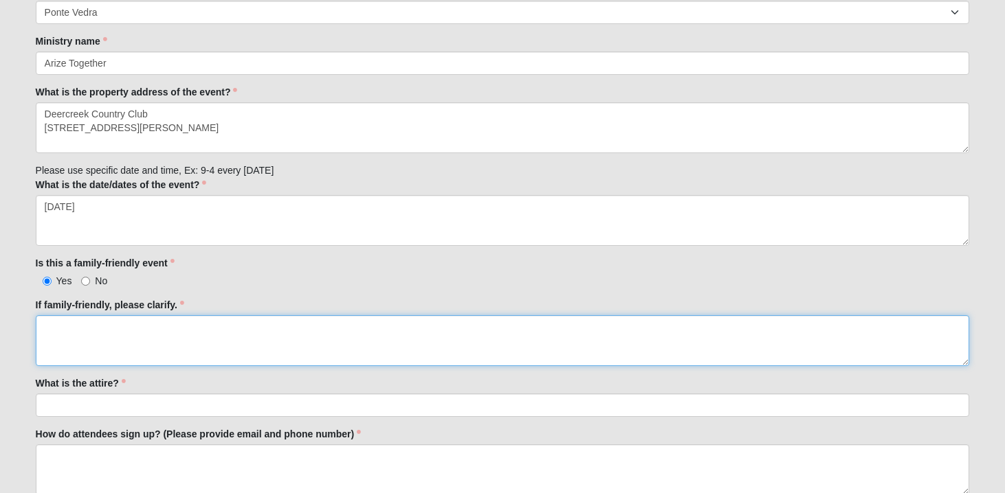
click at [102, 337] on textarea "If family-friendly, please clarify." at bounding box center [503, 340] width 934 height 51
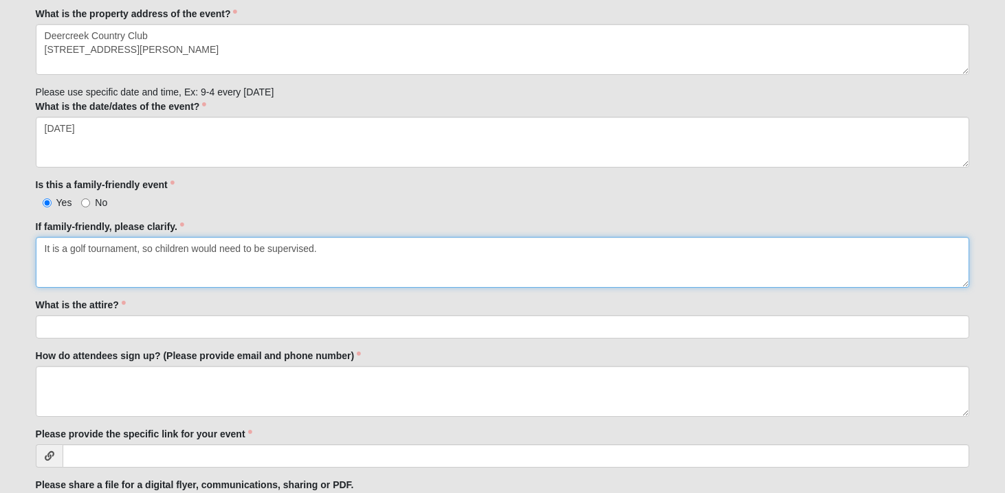
scroll to position [502, 0]
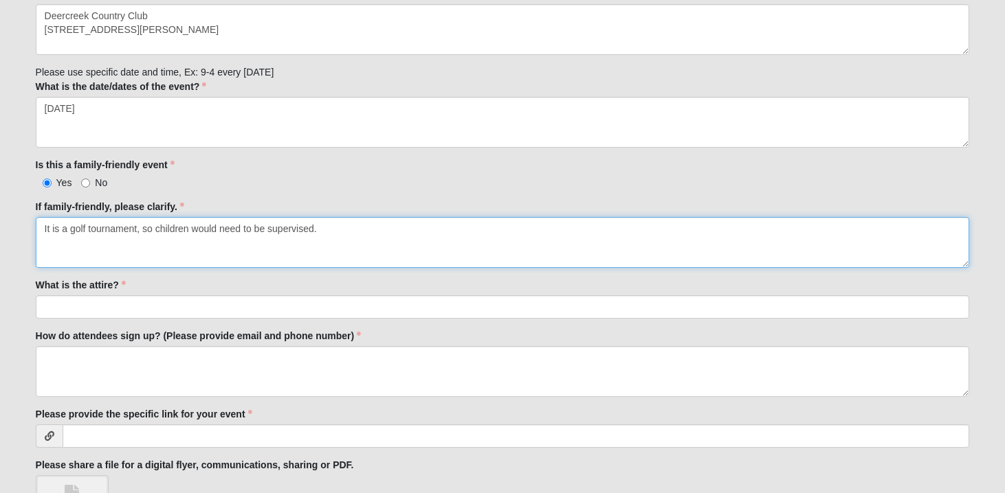
type textarea "It is a golf tournament, so children would need to be supervised."
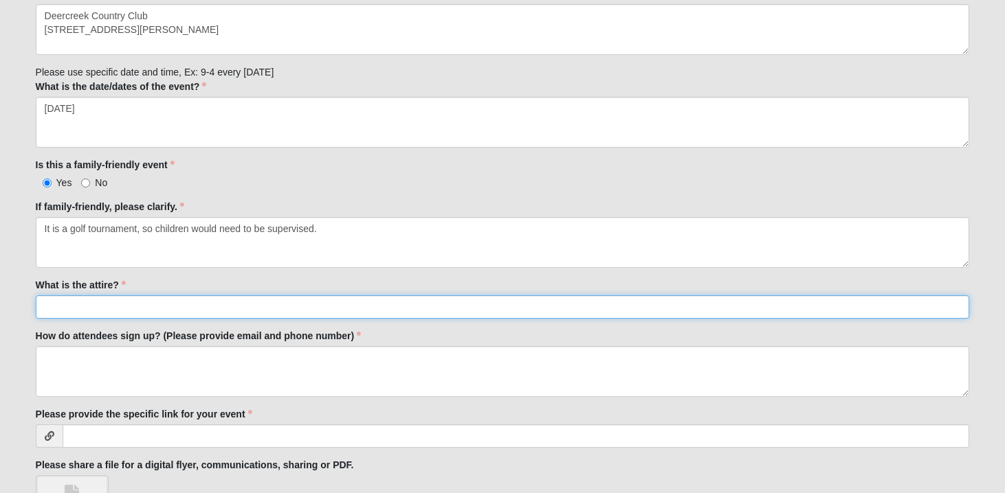
click at [102, 308] on input "What is the attire?" at bounding box center [503, 306] width 934 height 23
type input "golf attire"
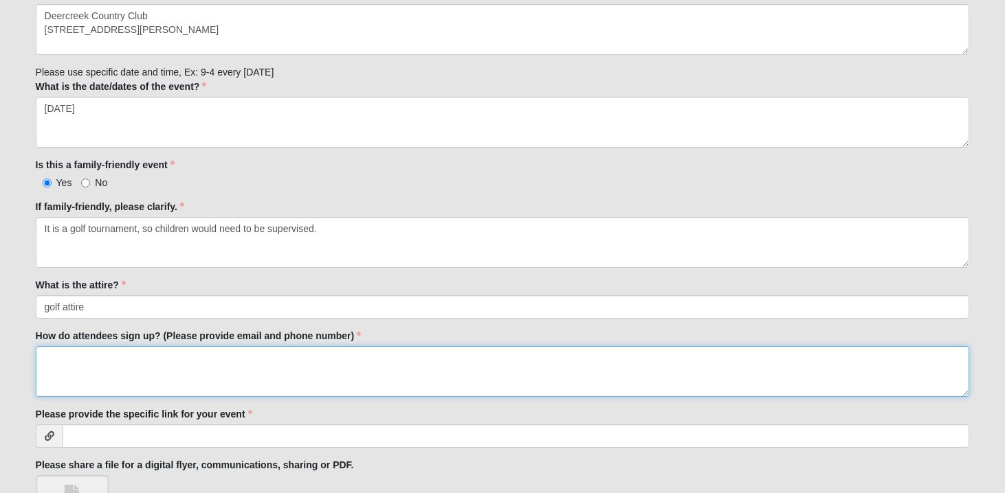
click at [133, 364] on textarea "How do attendees sign up? (Please provide email and phone number)" at bounding box center [503, 371] width 934 height 51
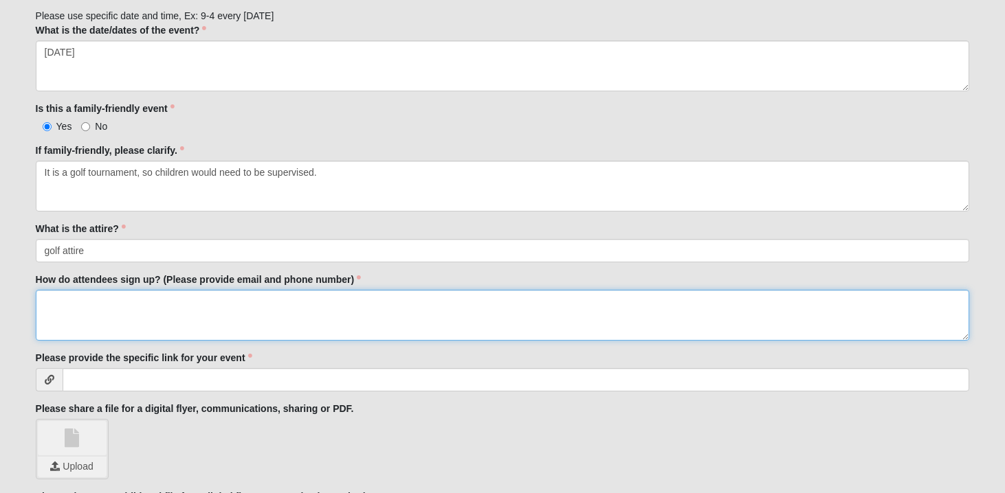
scroll to position [563, 0]
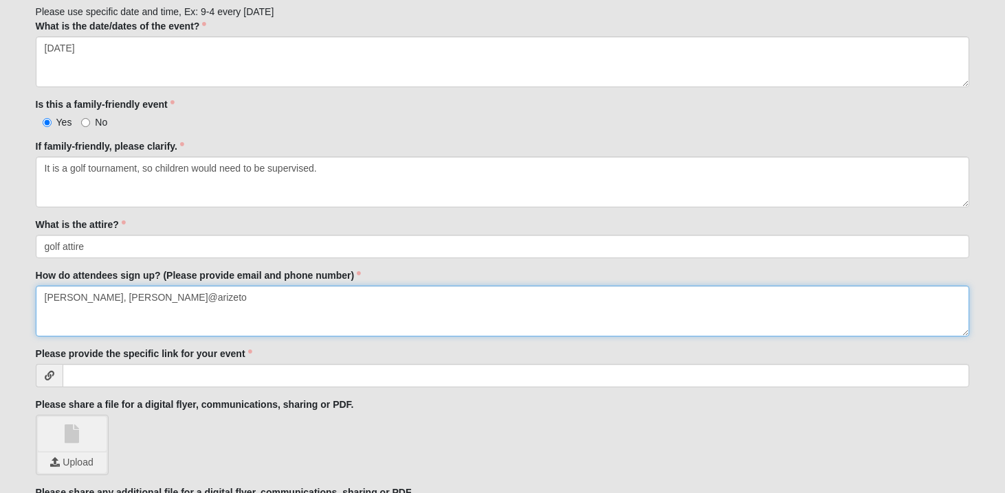
drag, startPoint x: 196, startPoint y: 301, endPoint x: 8, endPoint y: 298, distance: 188.3
click at [8, 298] on form "Hello Chantelle My Account Log Out Partner Events and Galas Events Partner Even…" at bounding box center [502, 227] width 1005 height 1547
type textarea "e"
type textarea "hello@arizetogether.org 904-413-8241"
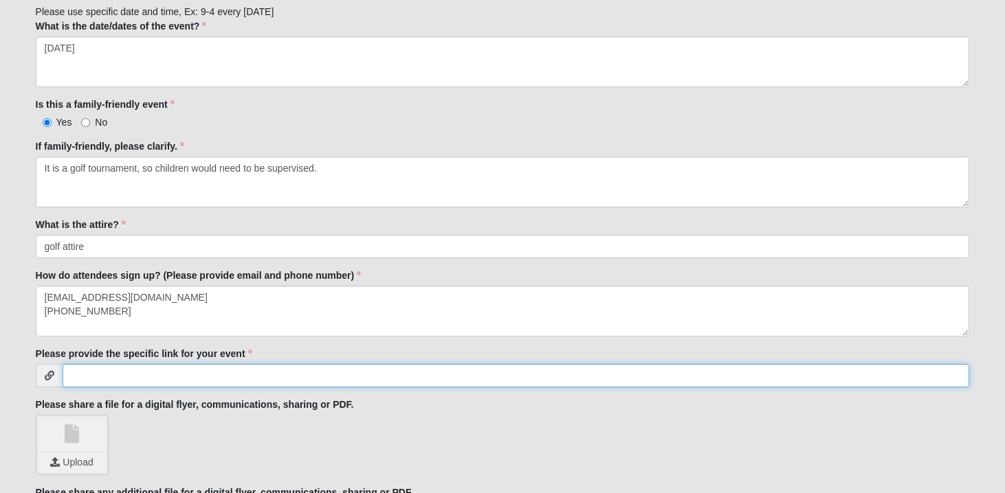
click at [138, 377] on input "Please provide the specific link for your event" at bounding box center [516, 375] width 907 height 23
paste input "Deercreek Country Club 7816 Mc Laurin Rd N Jacksonville, 32256"
type input "Deercreek Country Club 7816 Mc Laurin Rd N Jacksonville, 32256"
drag, startPoint x: 385, startPoint y: 381, endPoint x: 67, endPoint y: 373, distance: 317.5
click at [67, 373] on input "Deercreek Country Club 7816 Mc Laurin Rd N Jacksonville, 32256" at bounding box center [516, 375] width 907 height 23
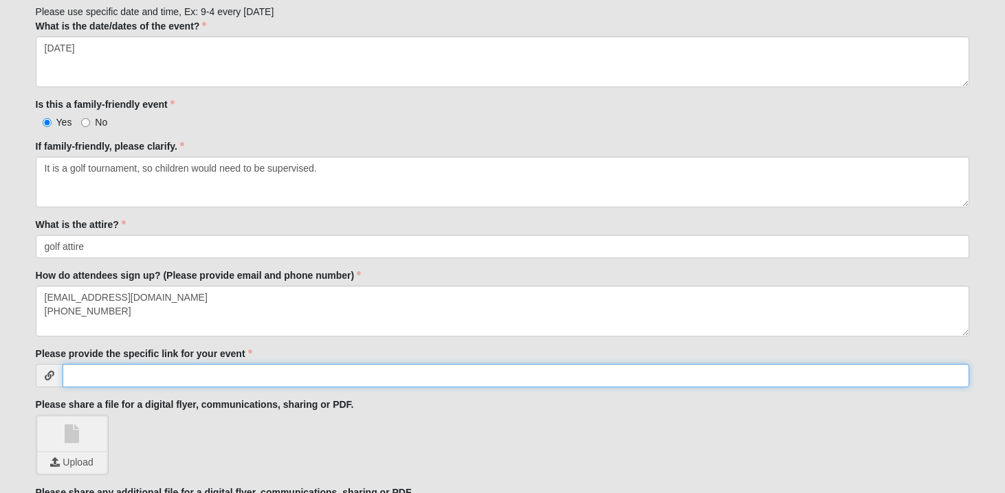
paste input "https://secure.qgiv.com/for/buildingashieldwall-golftournament/event/buildingas…"
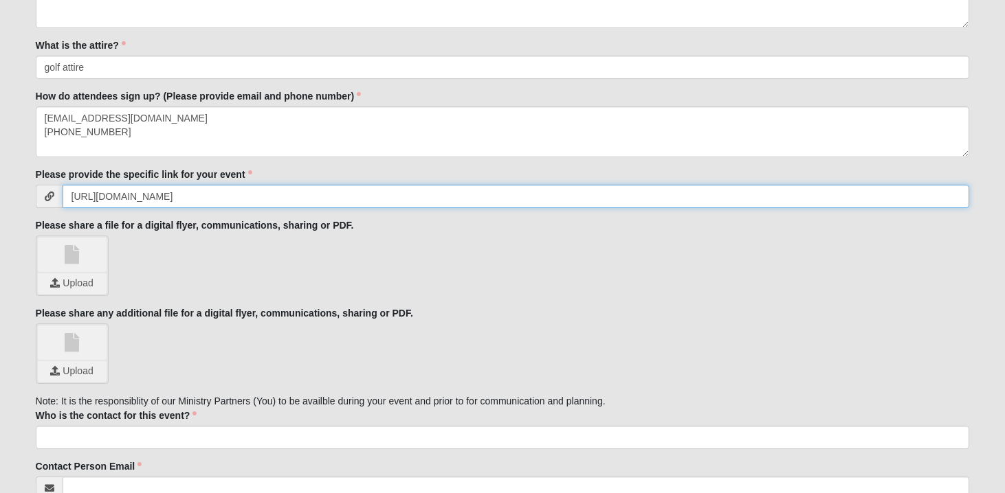
scroll to position [774, 0]
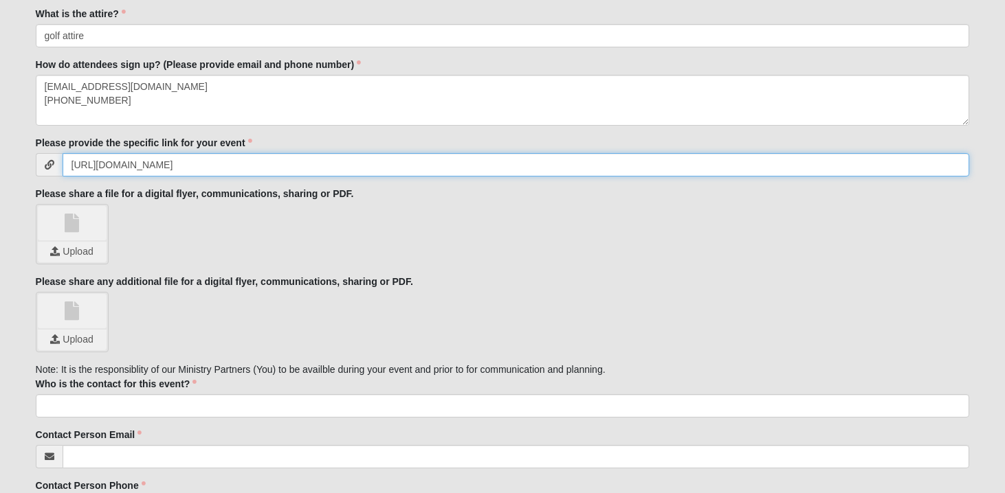
type input "https://secure.qgiv.com/for/buildingashieldwall-golftournament/event/buildingas…"
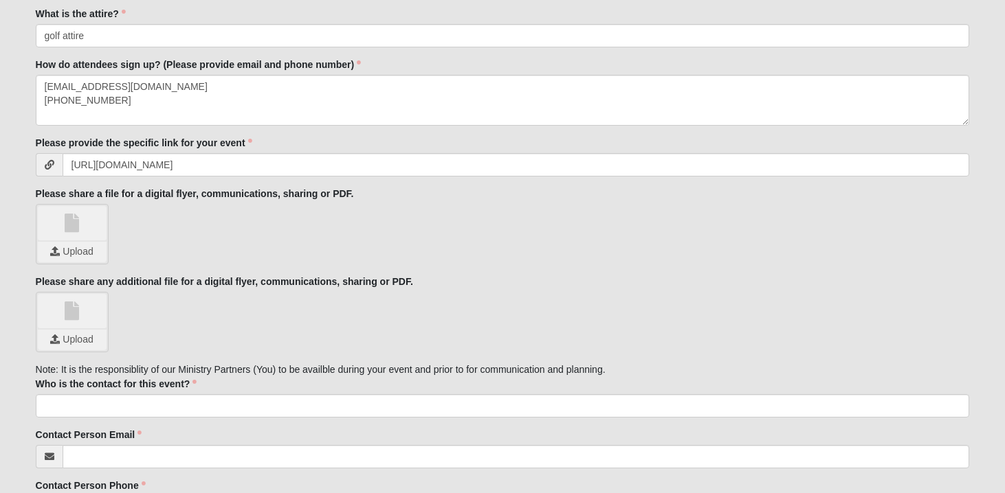
click at [76, 239] on link at bounding box center [72, 223] width 69 height 34
click at [74, 251] on input "file" at bounding box center [72, 252] width 69 height 21
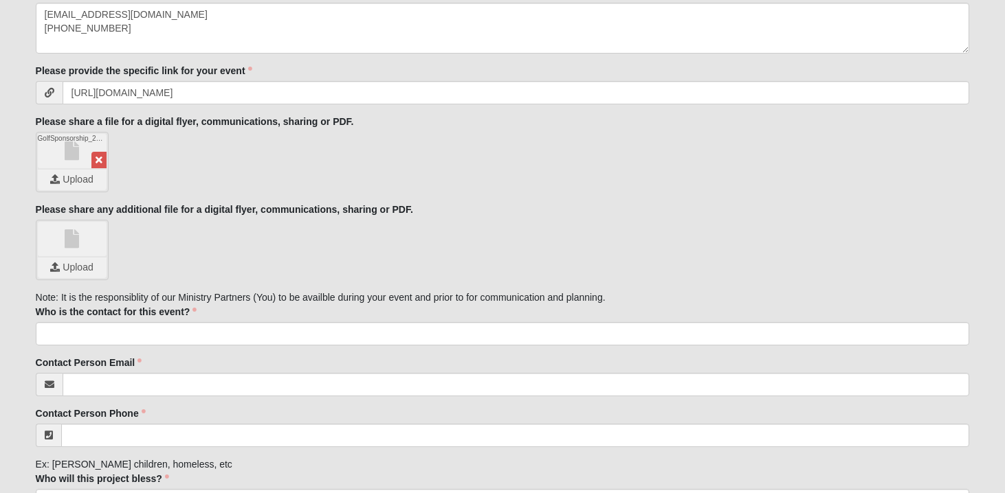
scroll to position [846, 0]
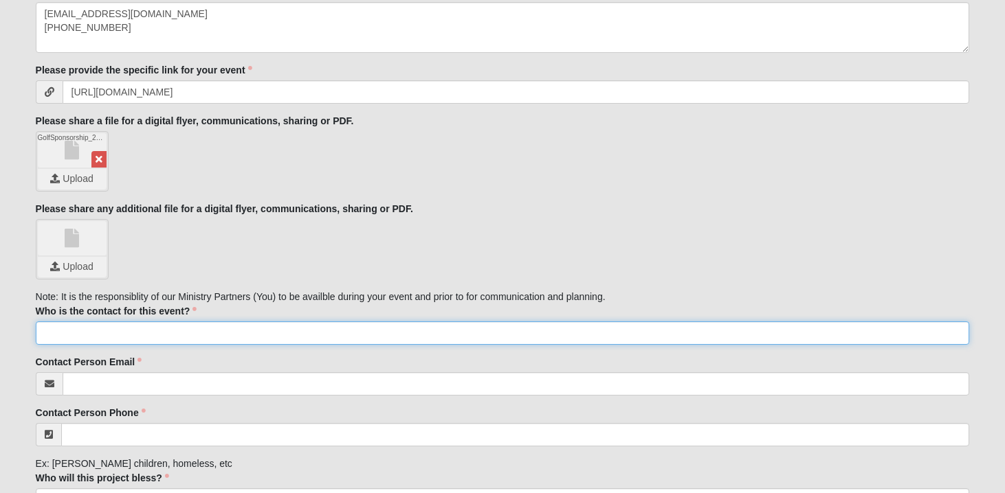
click at [218, 325] on input "Who is the contact for this event?" at bounding box center [503, 333] width 934 height 23
type input "D"
type input "Carman Kasper"
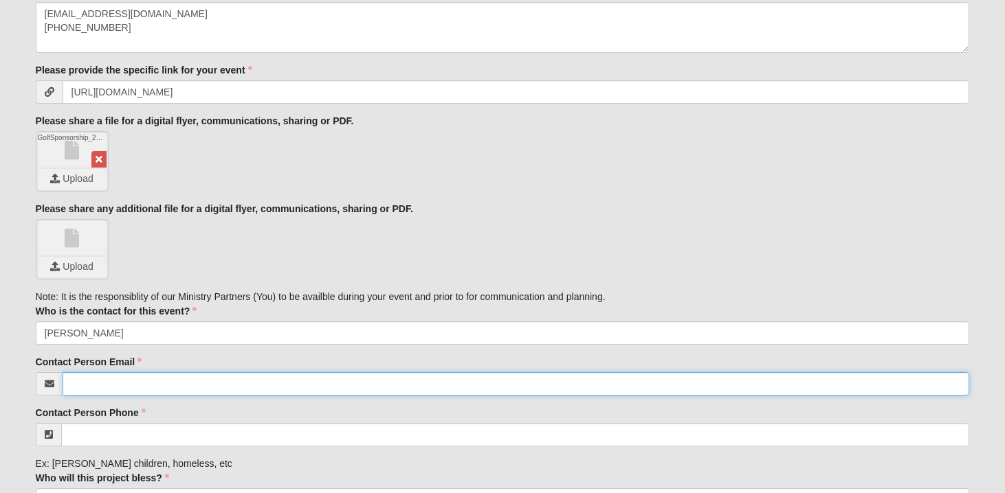
click at [179, 379] on input "Contact Person Email" at bounding box center [516, 383] width 907 height 23
type input "carman@arizetogether.org"
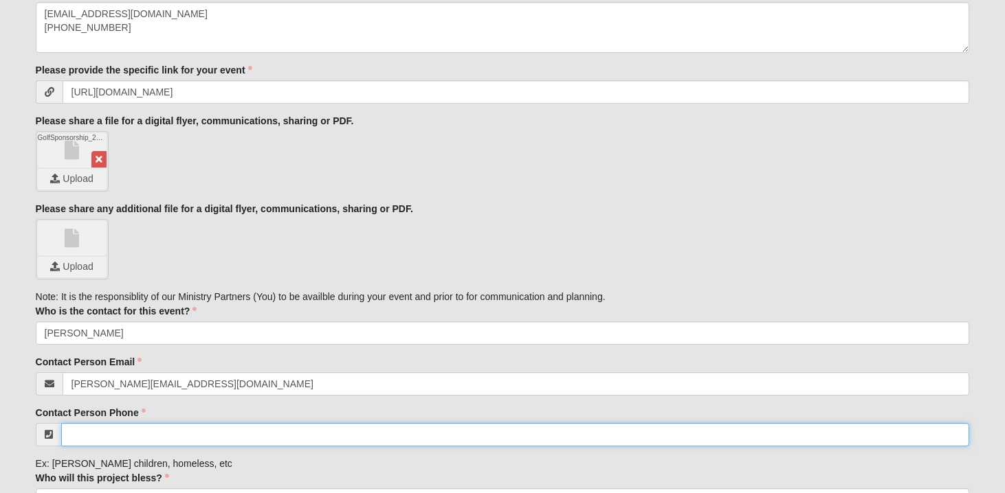
click at [181, 432] on input "Contact Person Phone" at bounding box center [515, 434] width 908 height 23
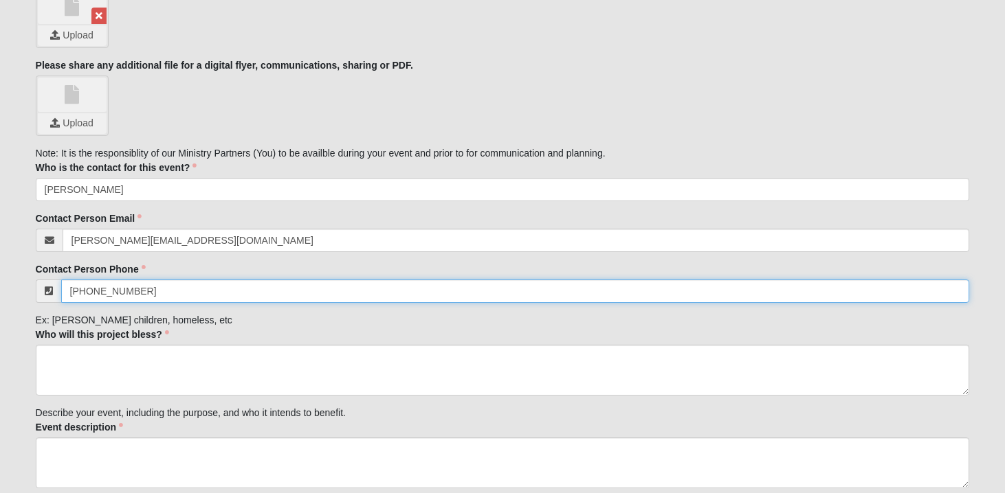
scroll to position [1003, 0]
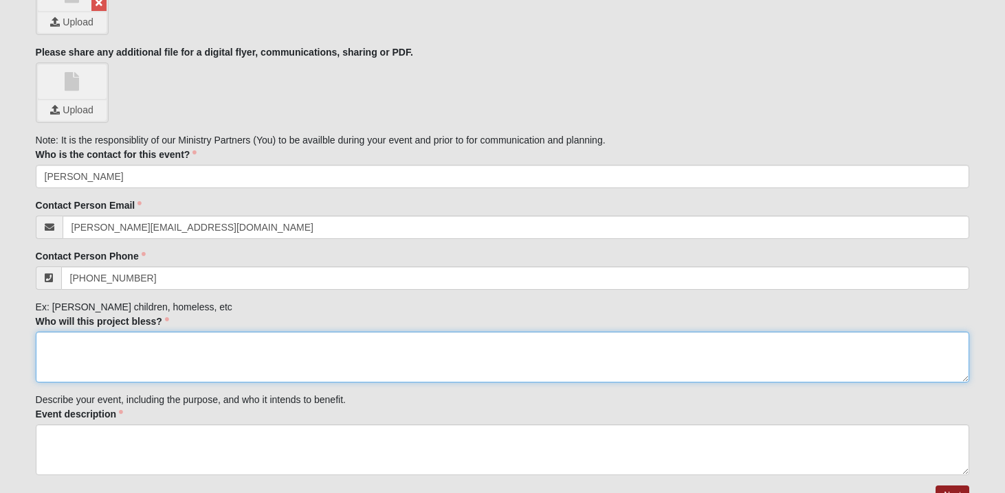
click at [206, 356] on textarea "Who will this project bless?" at bounding box center [503, 357] width 934 height 51
type input "(904) 738-1421"
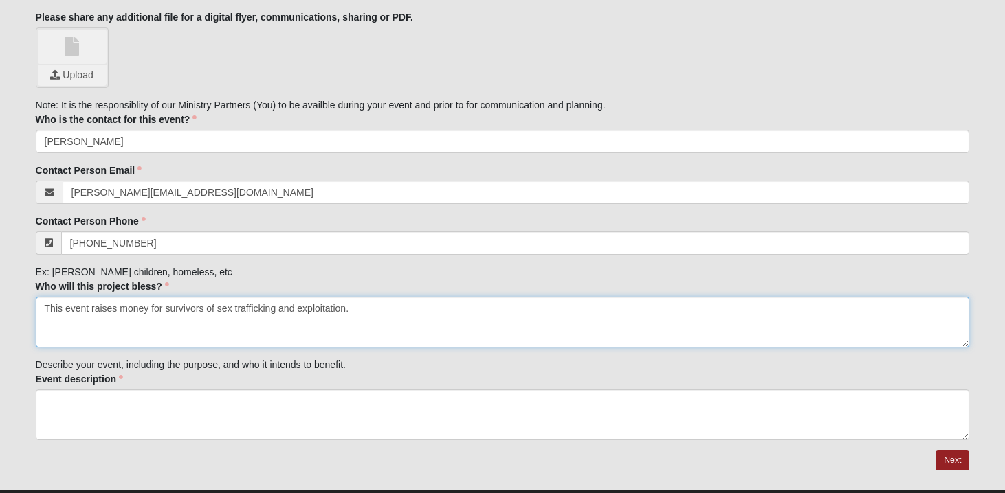
scroll to position [1039, 0]
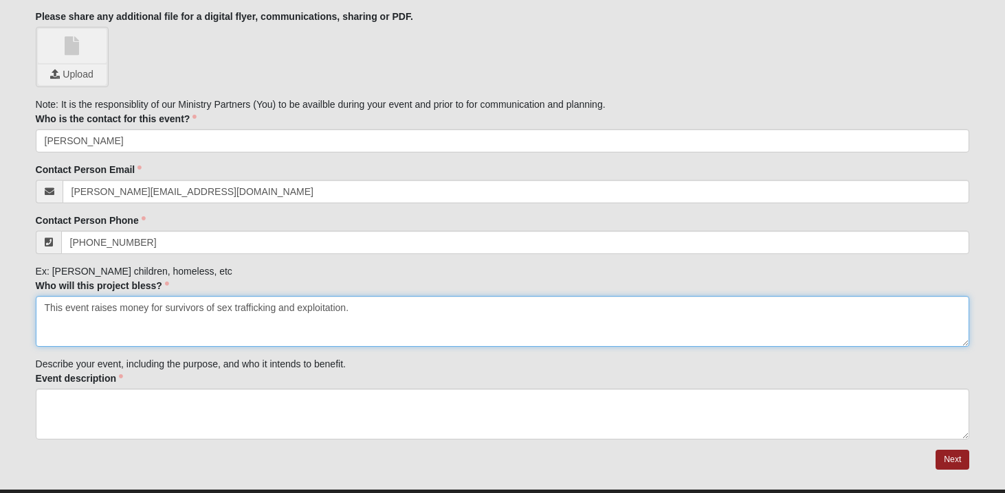
drag, startPoint x: 164, startPoint y: 308, endPoint x: 14, endPoint y: 308, distance: 150.5
click at [248, 310] on textarea "survivors of sex trafficking and exploitation." at bounding box center [503, 321] width 934 height 51
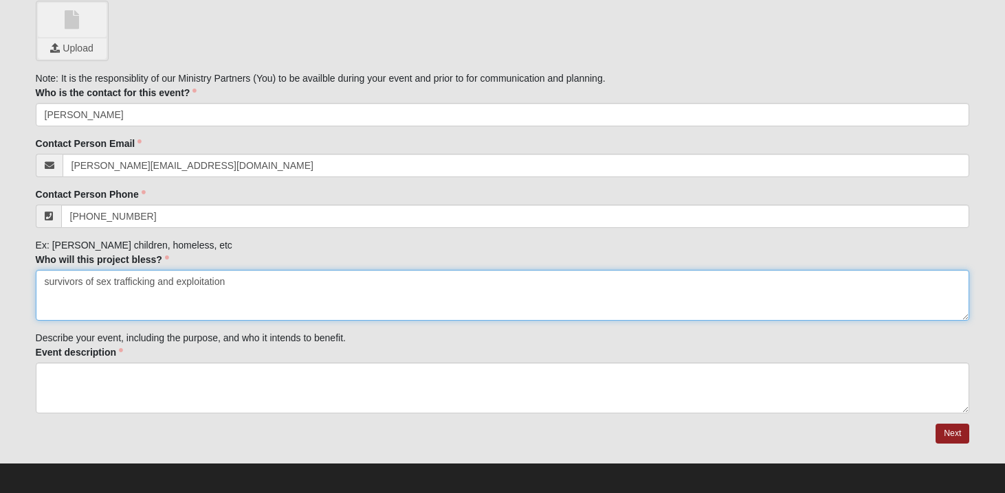
scroll to position [1070, 0]
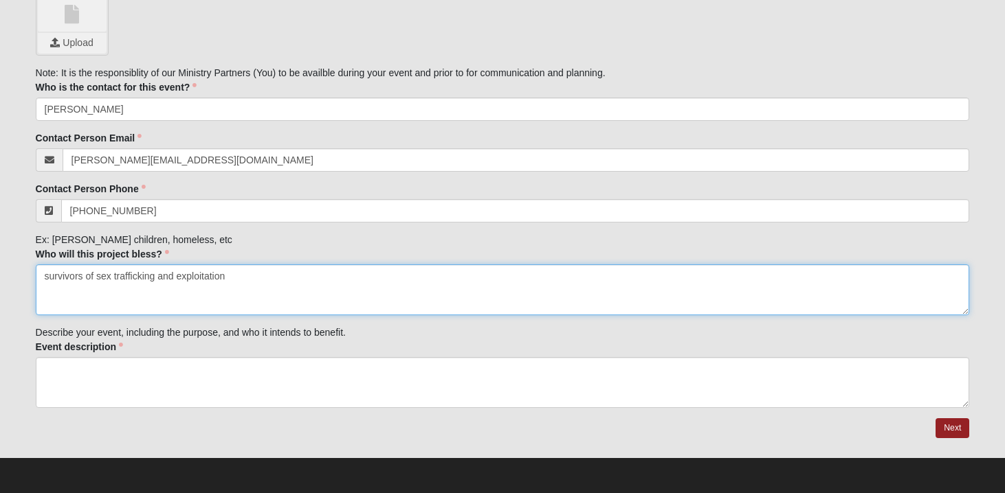
type textarea "survivors of sex trafficking and exploitation"
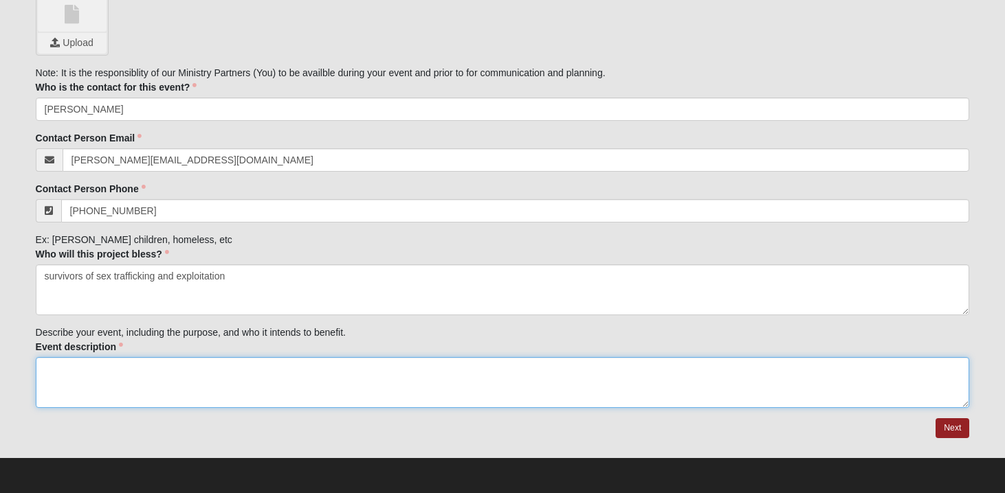
click at [169, 377] on textarea "Event description" at bounding box center [503, 382] width 934 height 51
paste textarea "Proceeds from this tournament will directly support Arize Together’s mission to…"
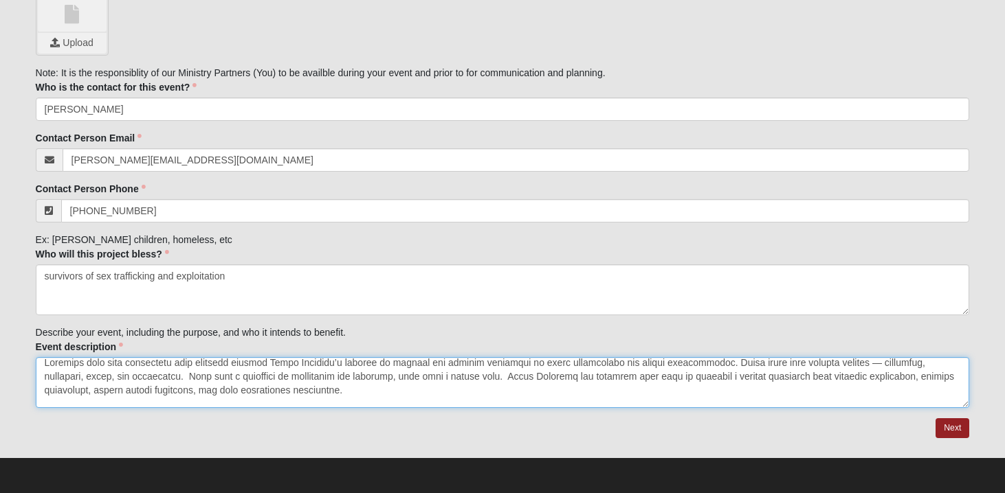
scroll to position [0, 0]
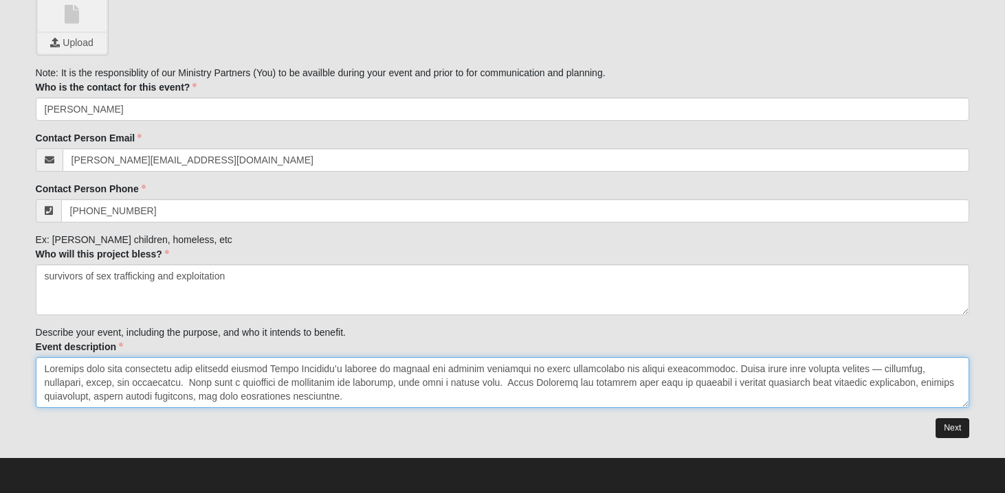
type textarea "Proceeds from this tournament will directly support Arize Together’s mission to…"
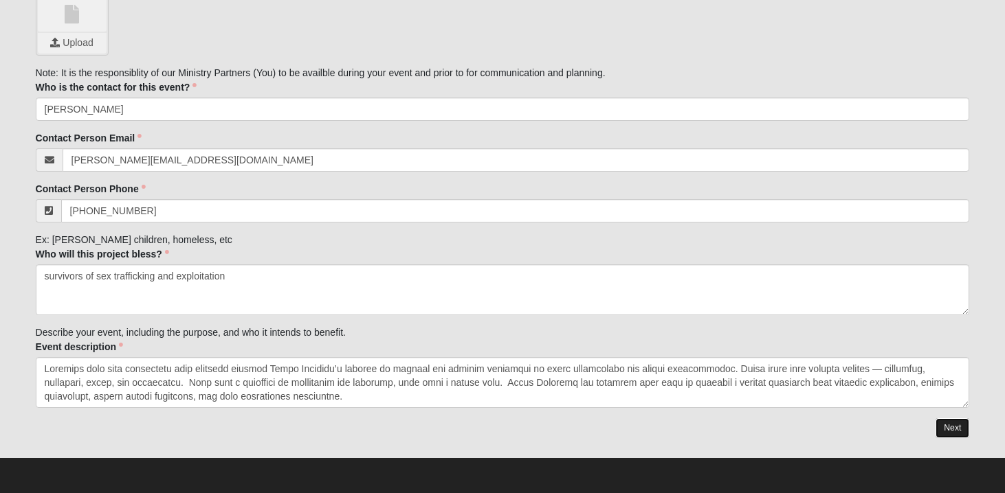
click at [950, 433] on link "Next" at bounding box center [952, 428] width 34 height 20
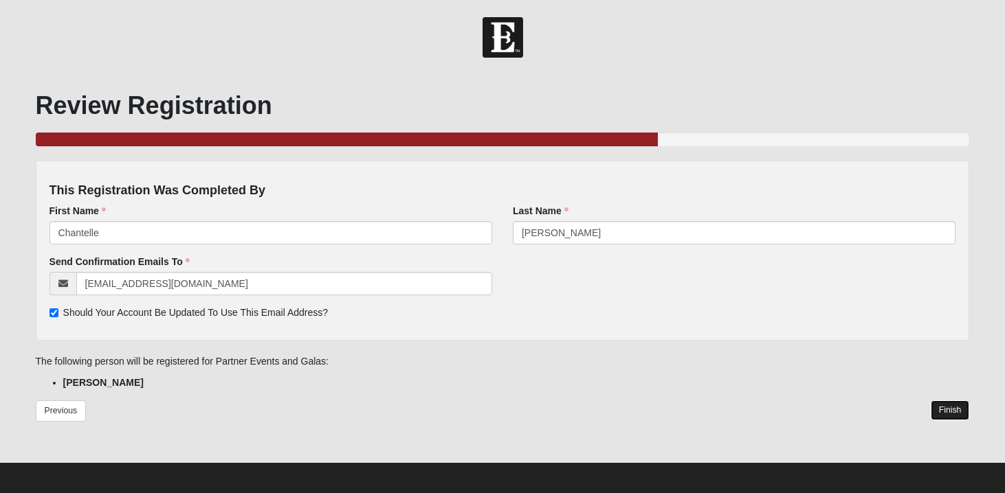
click at [956, 413] on link "Finish" at bounding box center [949, 411] width 39 height 20
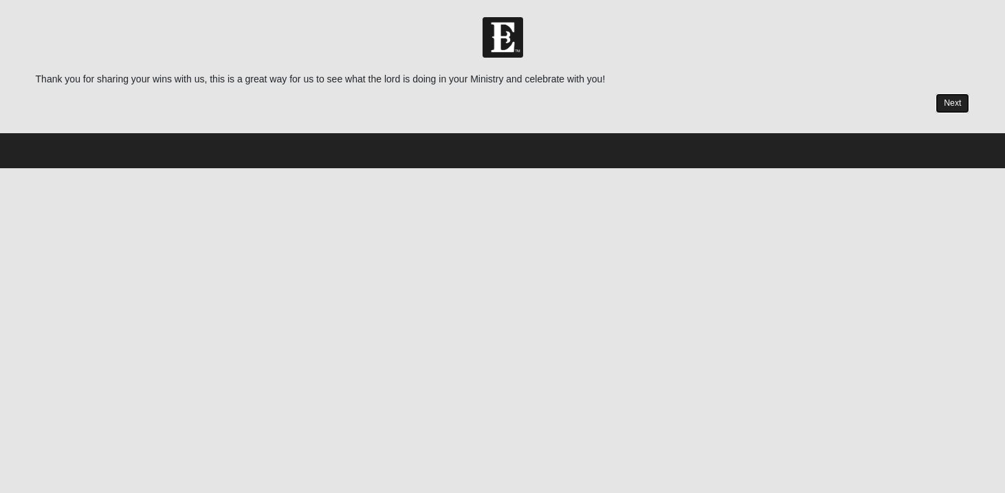
click at [949, 108] on link "Next" at bounding box center [952, 103] width 34 height 20
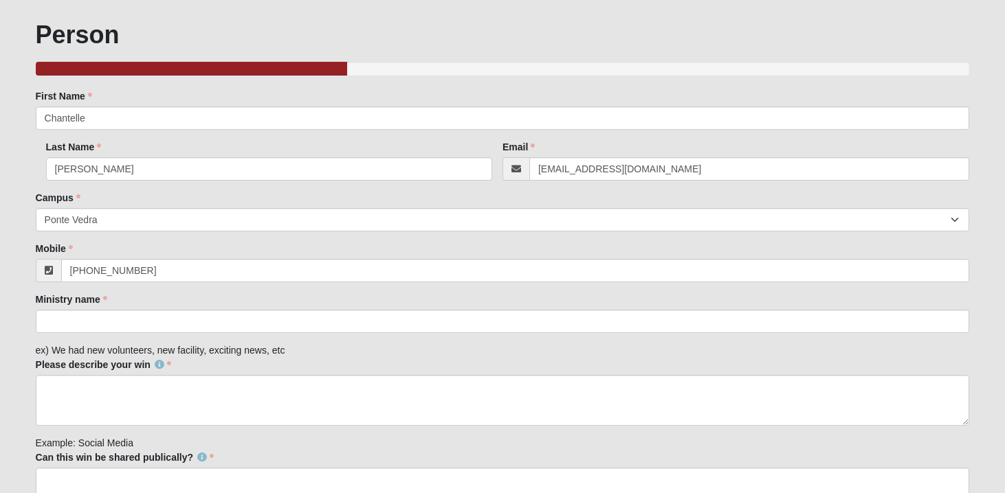
scroll to position [93, 0]
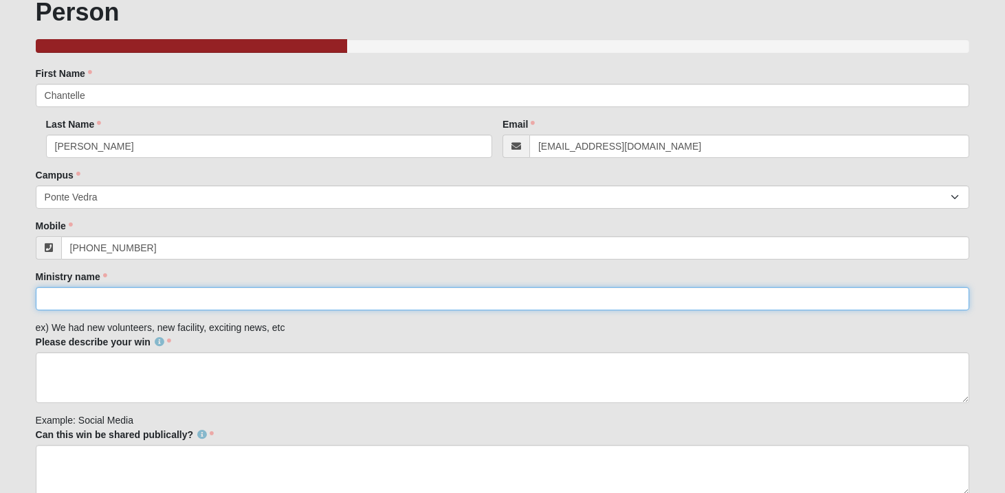
click at [387, 298] on input "Ministry name" at bounding box center [503, 298] width 934 height 23
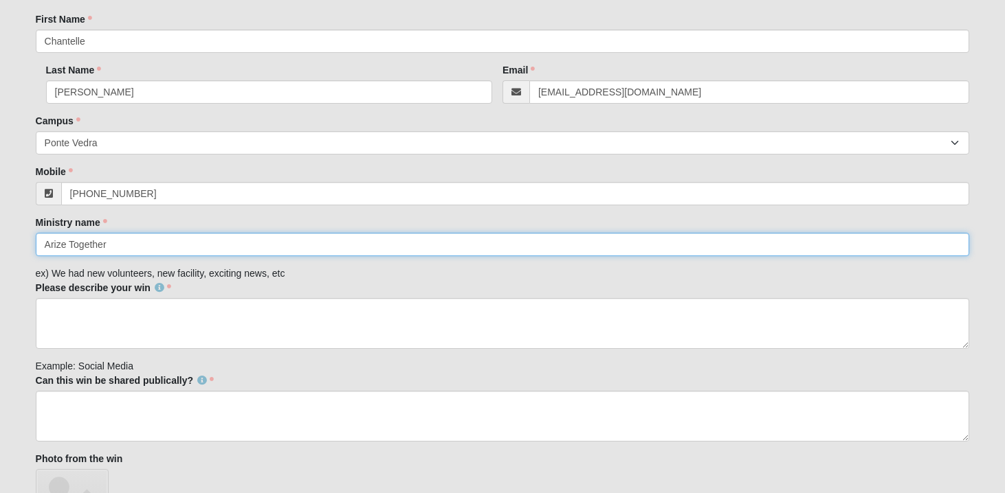
scroll to position [161, 0]
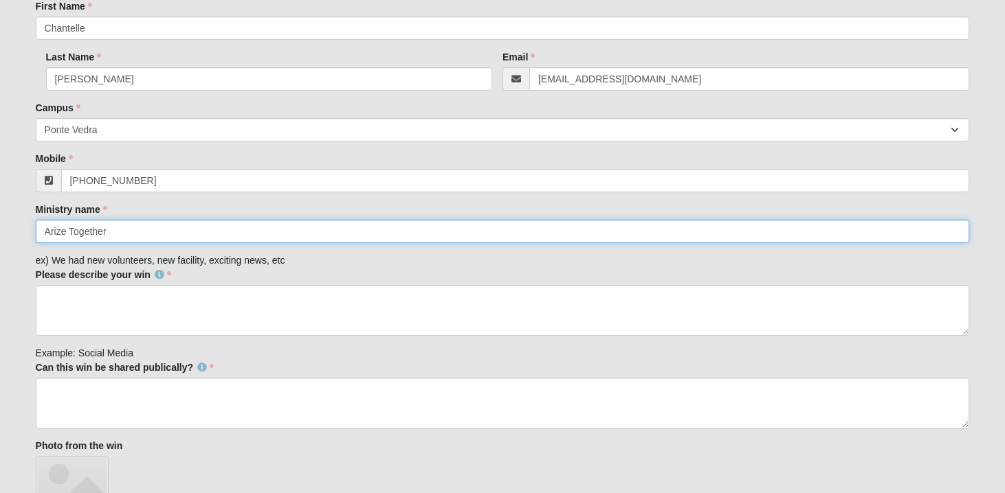
type input "Arize Together"
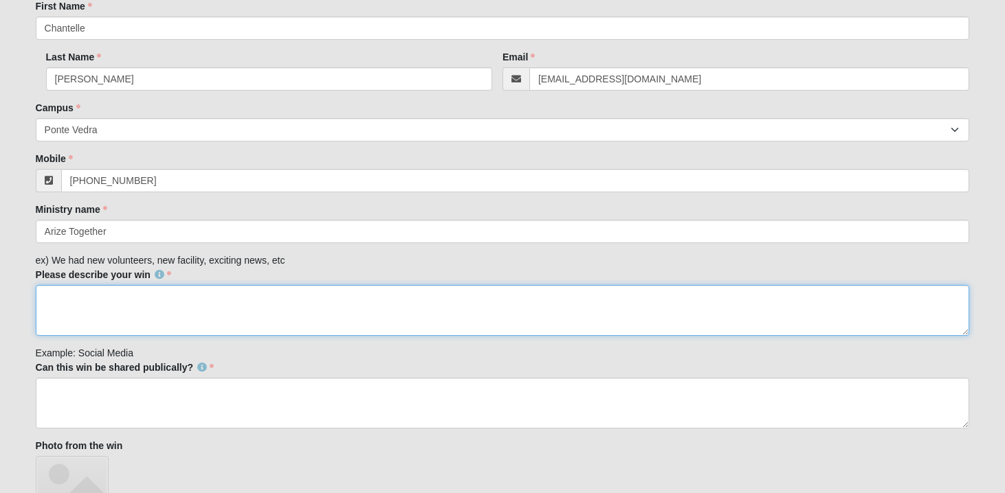
click at [171, 312] on textarea "Please describe your win" at bounding box center [503, 310] width 934 height 51
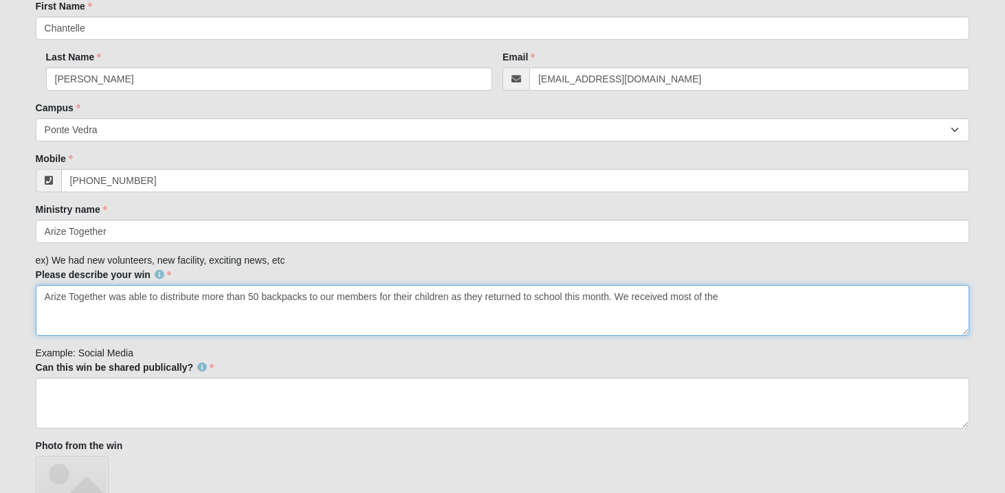
drag, startPoint x: 201, startPoint y: 297, endPoint x: 256, endPoint y: 297, distance: 55.0
click at [256, 297] on textarea "Arize Together was able to distribute more than 50 backpacks to our members for…" at bounding box center [503, 310] width 934 height 51
click at [712, 298] on textarea "Arize Together was able to distribute 45 backpacks to our members for their chi…" at bounding box center [503, 310] width 934 height 51
click at [263, 300] on textarea "Arize Together was able to distribute 45 backpacks to our members for their chi…" at bounding box center [503, 310] width 934 height 51
click at [754, 291] on textarea "Arize Together was able to distribute 45 backpacks filled with school supplies …" at bounding box center [503, 310] width 934 height 51
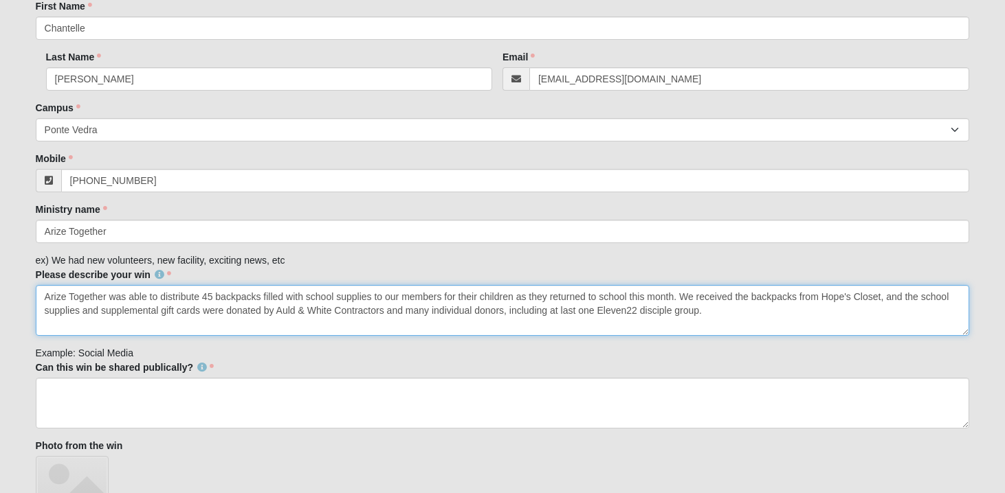
scroll to position [201, 0]
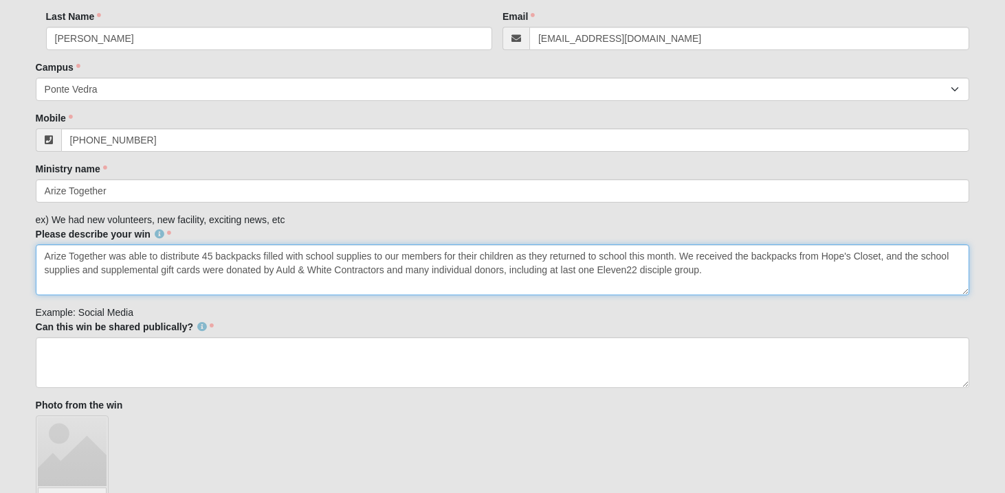
type textarea "Arize Together was able to distribute 45 backpacks filled with school supplies …"
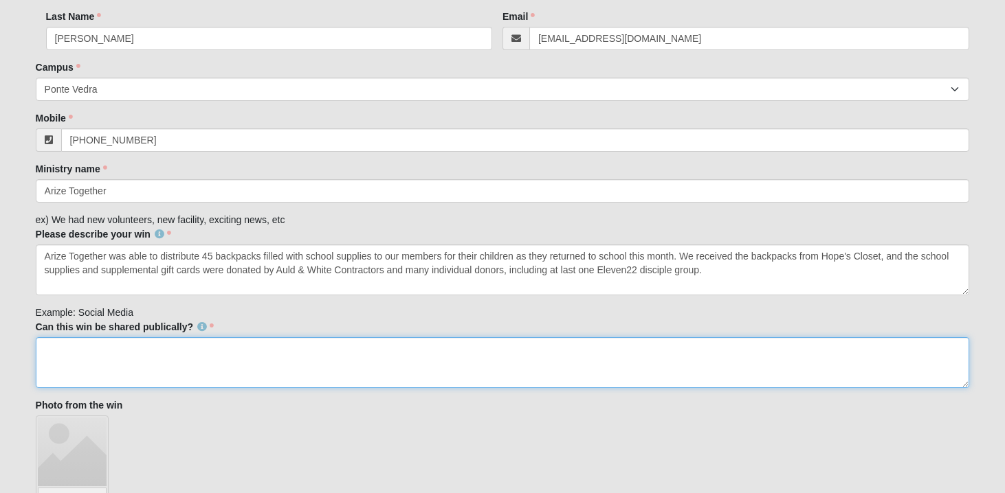
click at [287, 350] on textarea "Can this win be shared publically?" at bounding box center [503, 362] width 934 height 51
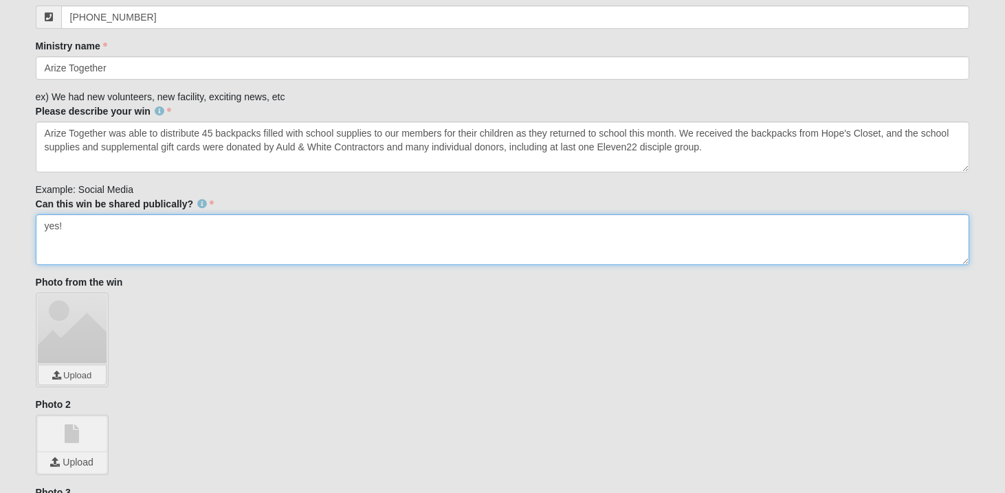
scroll to position [352, 0]
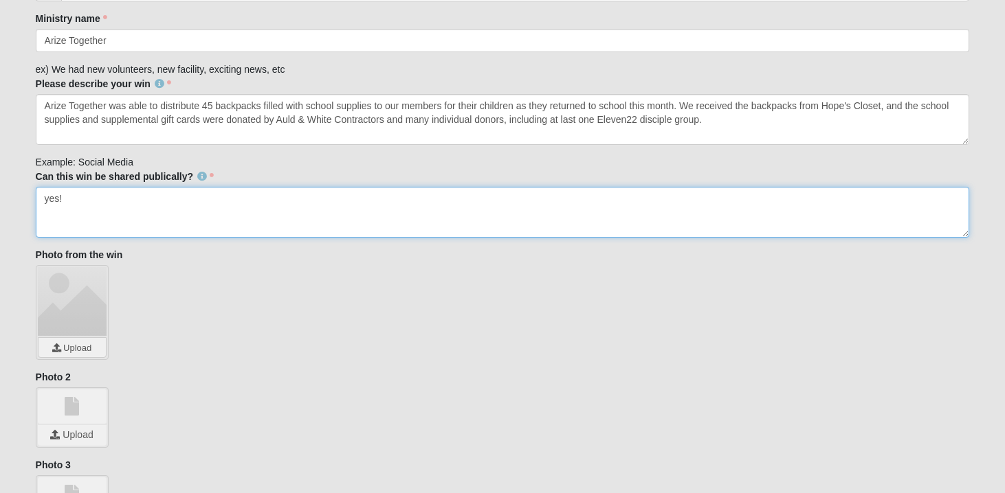
type textarea "yes!"
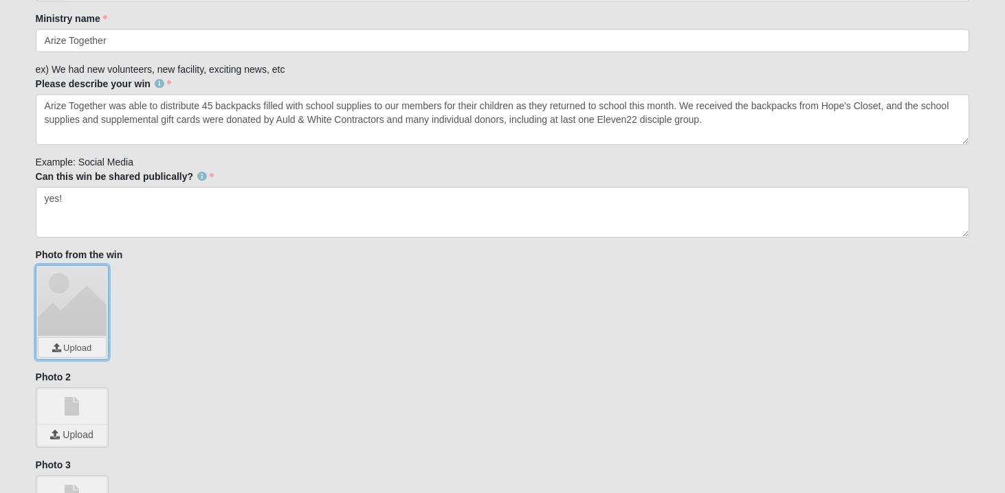
click at [69, 350] on input "file" at bounding box center [71, 347] width 67 height 19
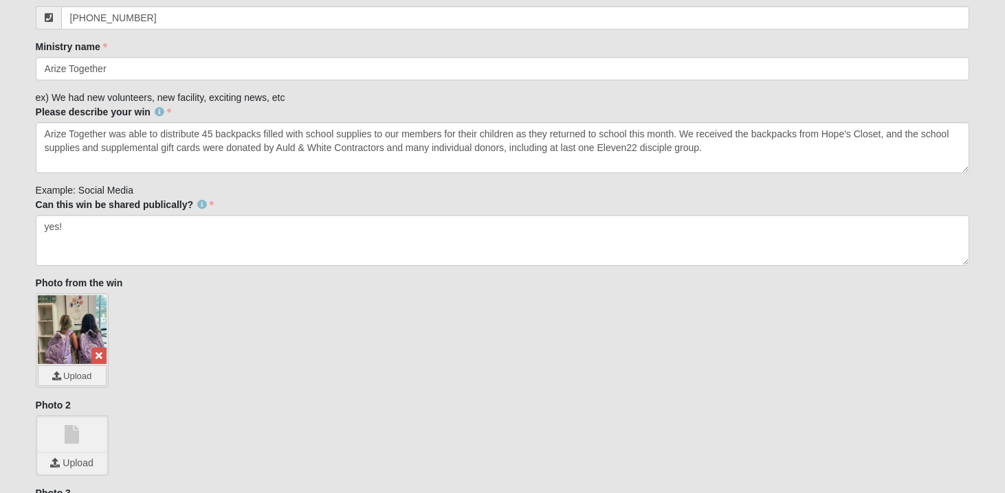
scroll to position [325, 0]
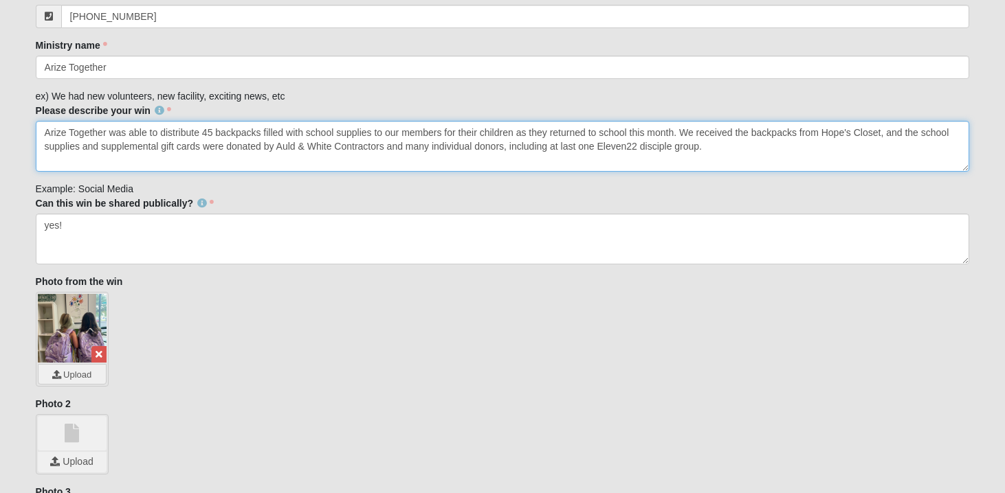
click at [351, 147] on textarea "Arize Together was able to distribute 45 backpacks filled with school supplies …" at bounding box center [503, 146] width 934 height 51
click at [360, 147] on textarea "Arize Together was able to distribute 45 backpacks filled with school supplies …" at bounding box center [503, 146] width 934 height 51
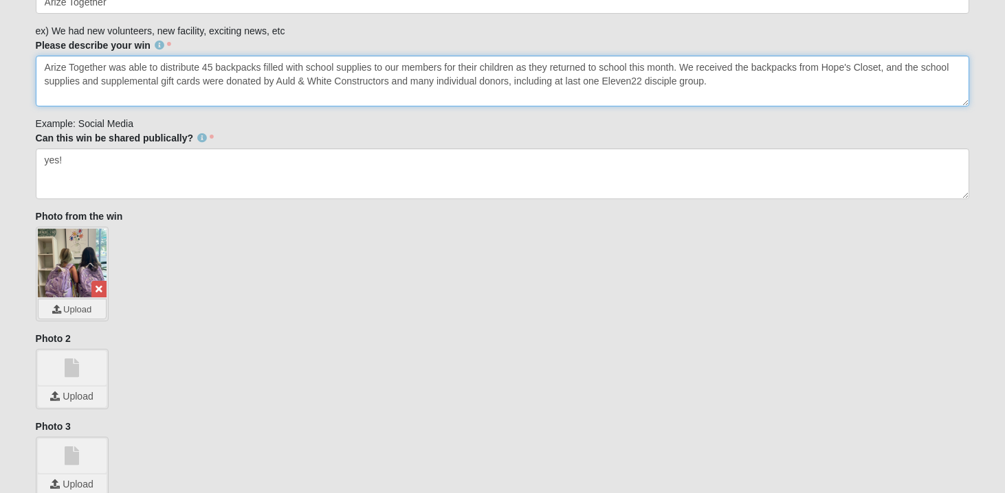
scroll to position [480, 0]
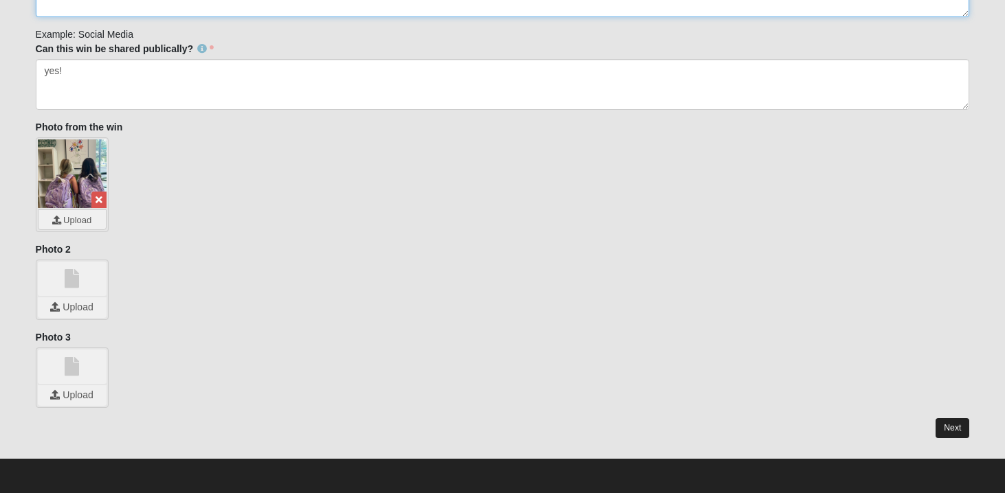
type textarea "Arize Together was able to distribute 45 backpacks filled with school supplies …"
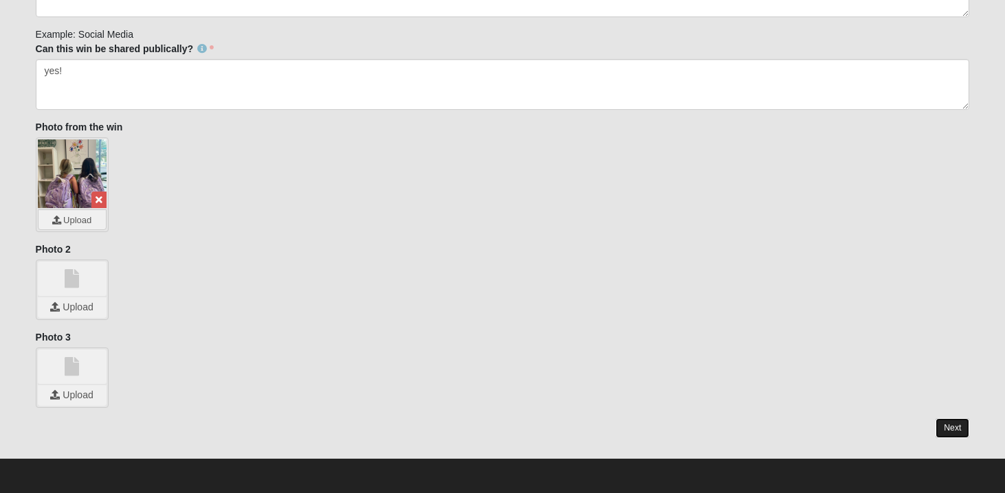
click at [956, 425] on link "Next" at bounding box center [952, 428] width 34 height 20
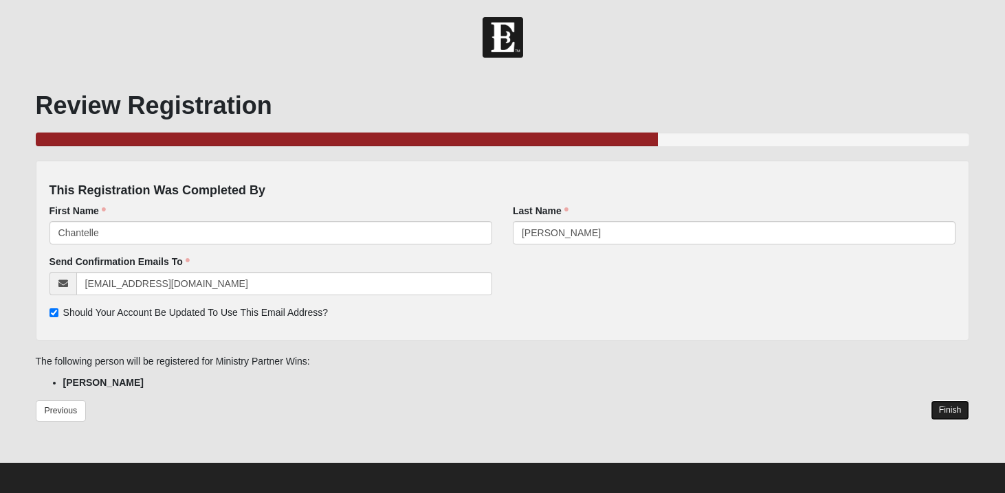
click at [951, 410] on link "Finish" at bounding box center [949, 411] width 39 height 20
